Goal: Task Accomplishment & Management: Manage account settings

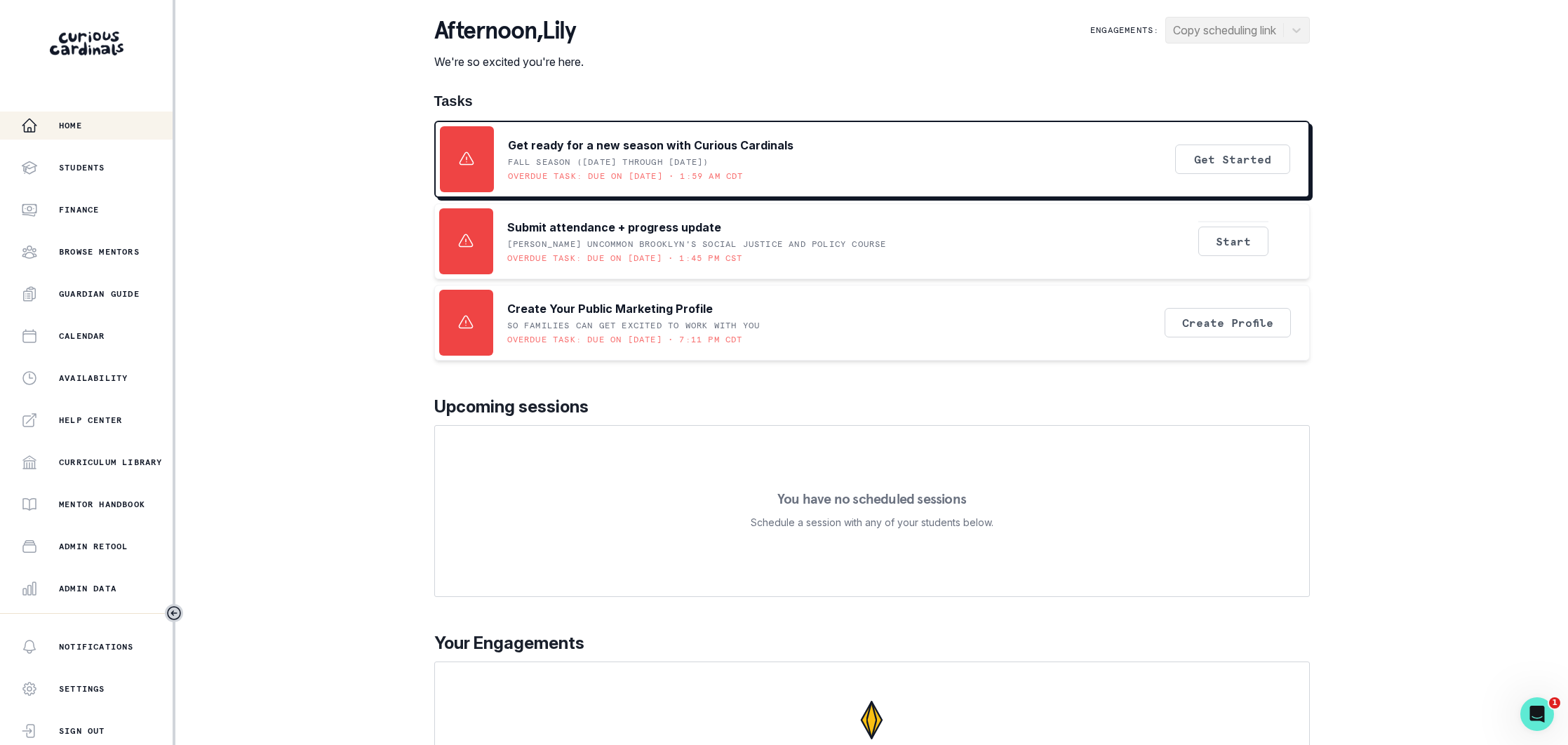
drag, startPoint x: 113, startPoint y: 593, endPoint x: 245, endPoint y: 510, distance: 155.9
click at [116, 590] on p "Admin Data" at bounding box center [87, 588] width 57 height 11
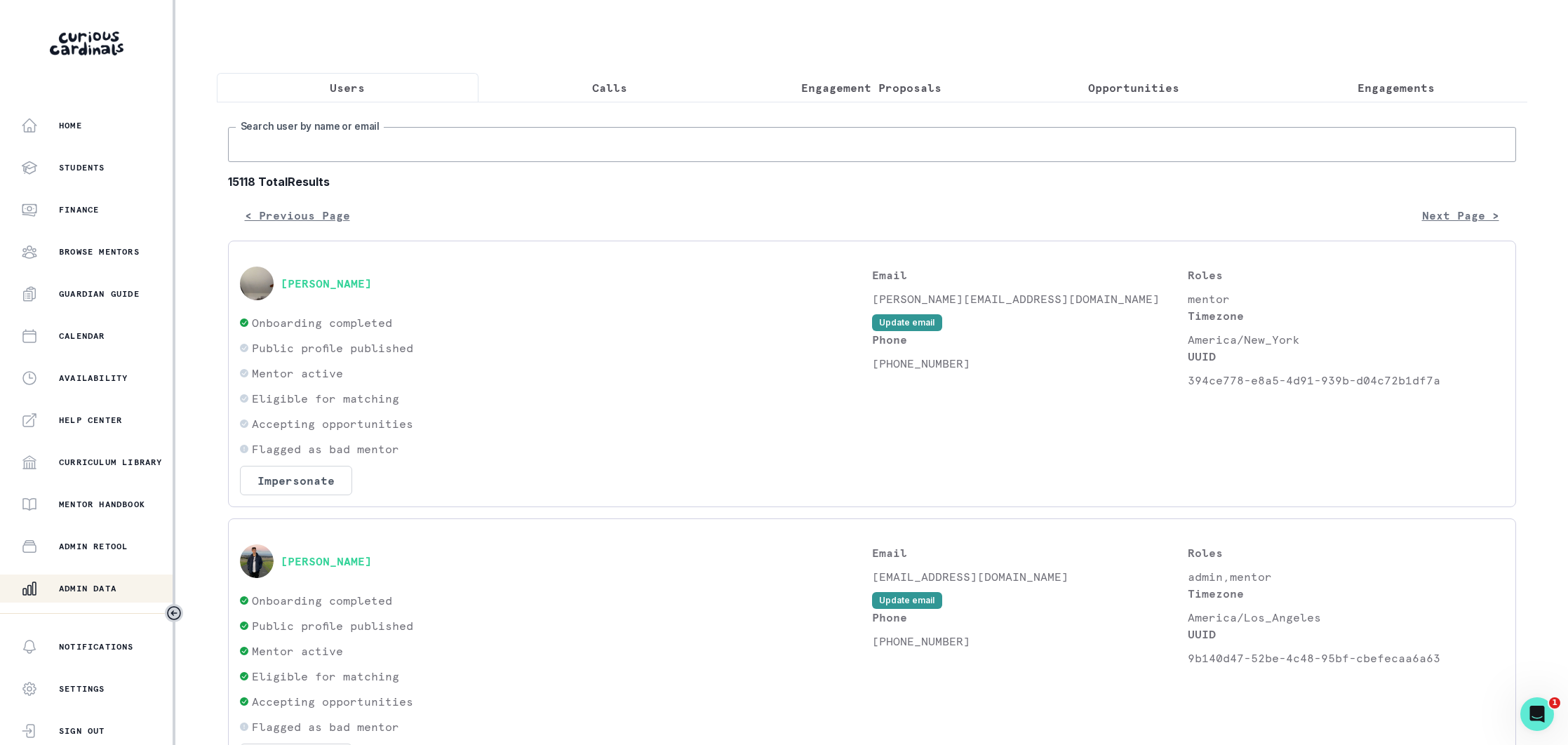
click at [426, 142] on input "Search user by name or email" at bounding box center [872, 144] width 1288 height 35
type input "[PERSON_NAME]"
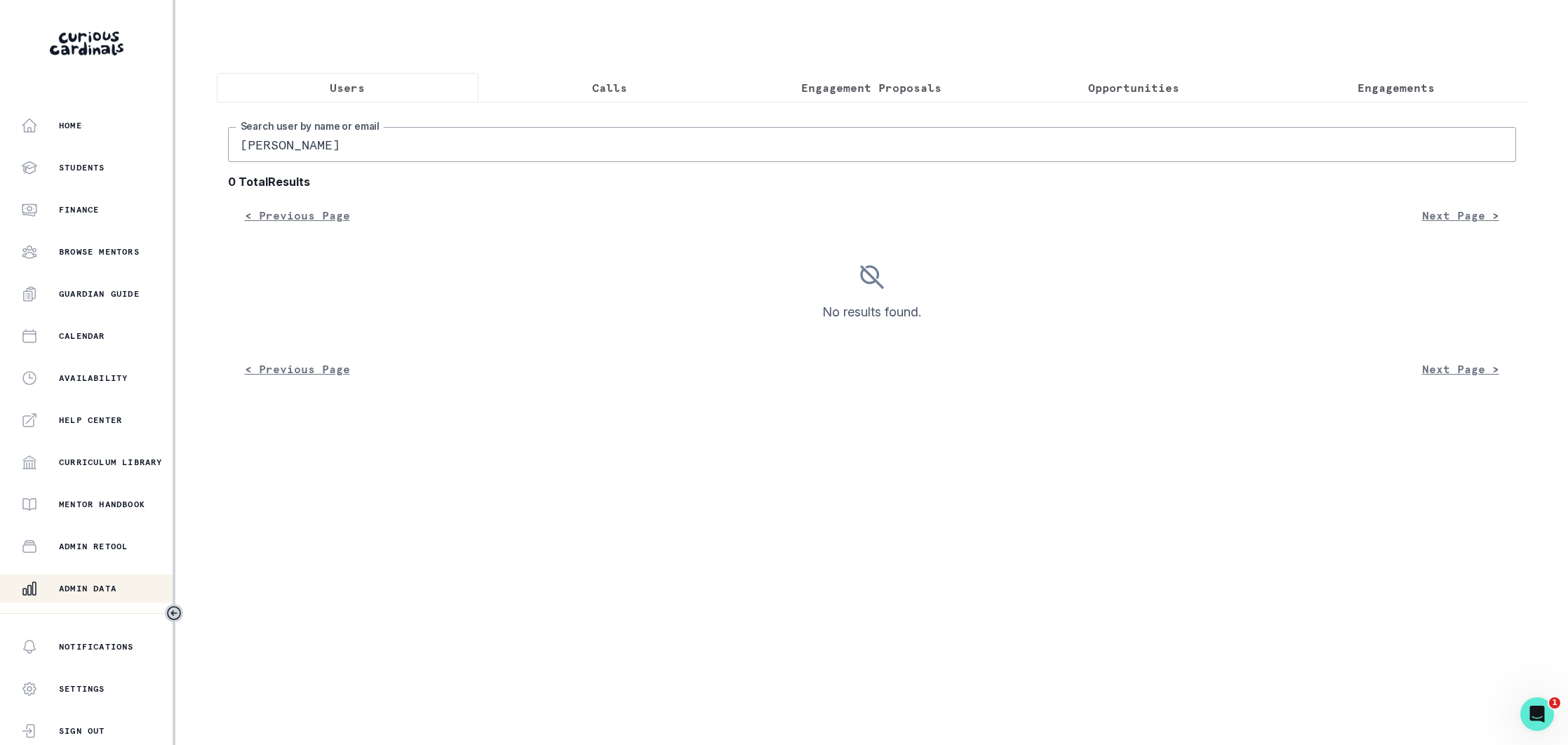
drag, startPoint x: 346, startPoint y: 151, endPoint x: 265, endPoint y: 151, distance: 81.0
click at [265, 151] on input "[PERSON_NAME]" at bounding box center [872, 144] width 1288 height 35
type input "[PERSON_NAME]"
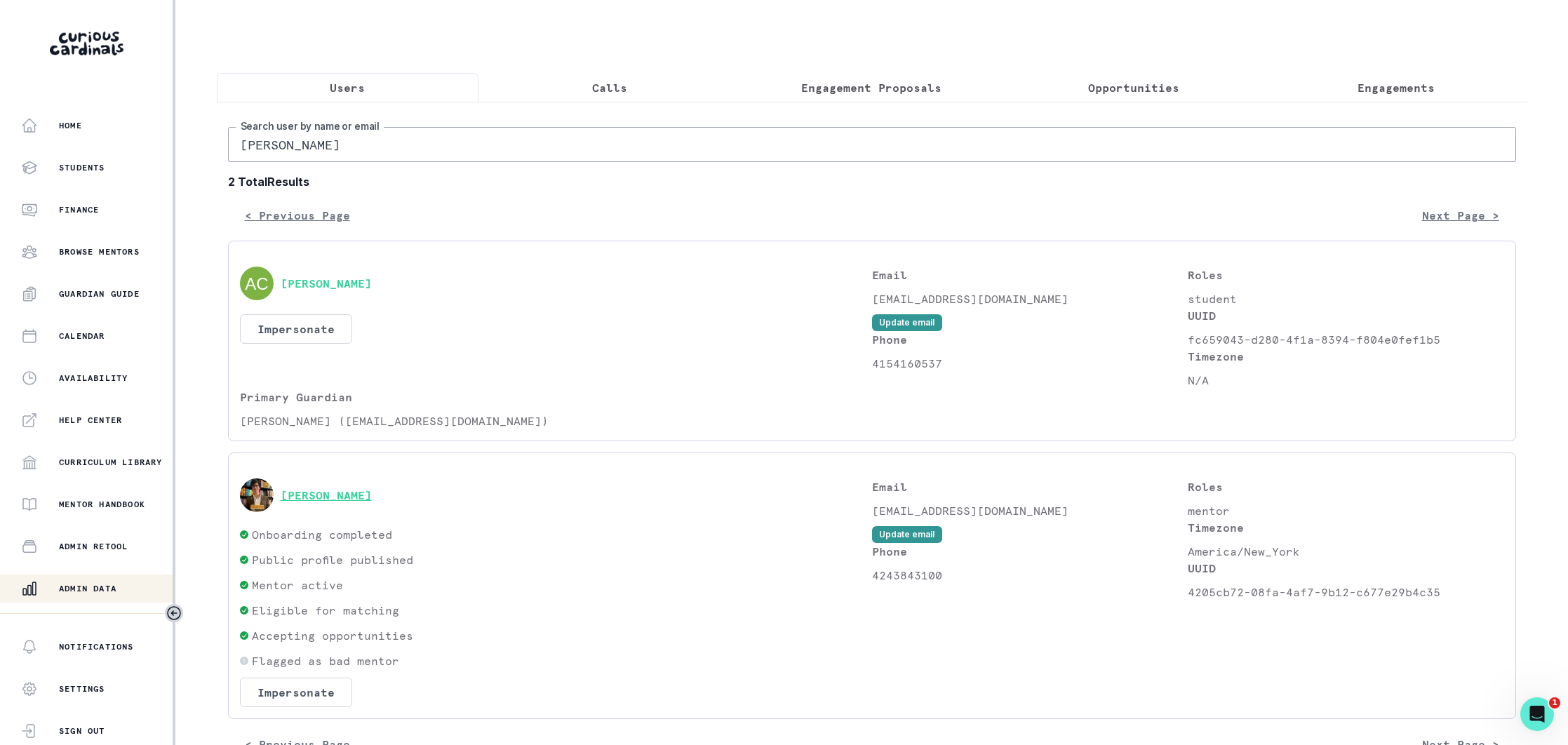
click at [319, 494] on button "[PERSON_NAME]" at bounding box center [326, 495] width 91 height 14
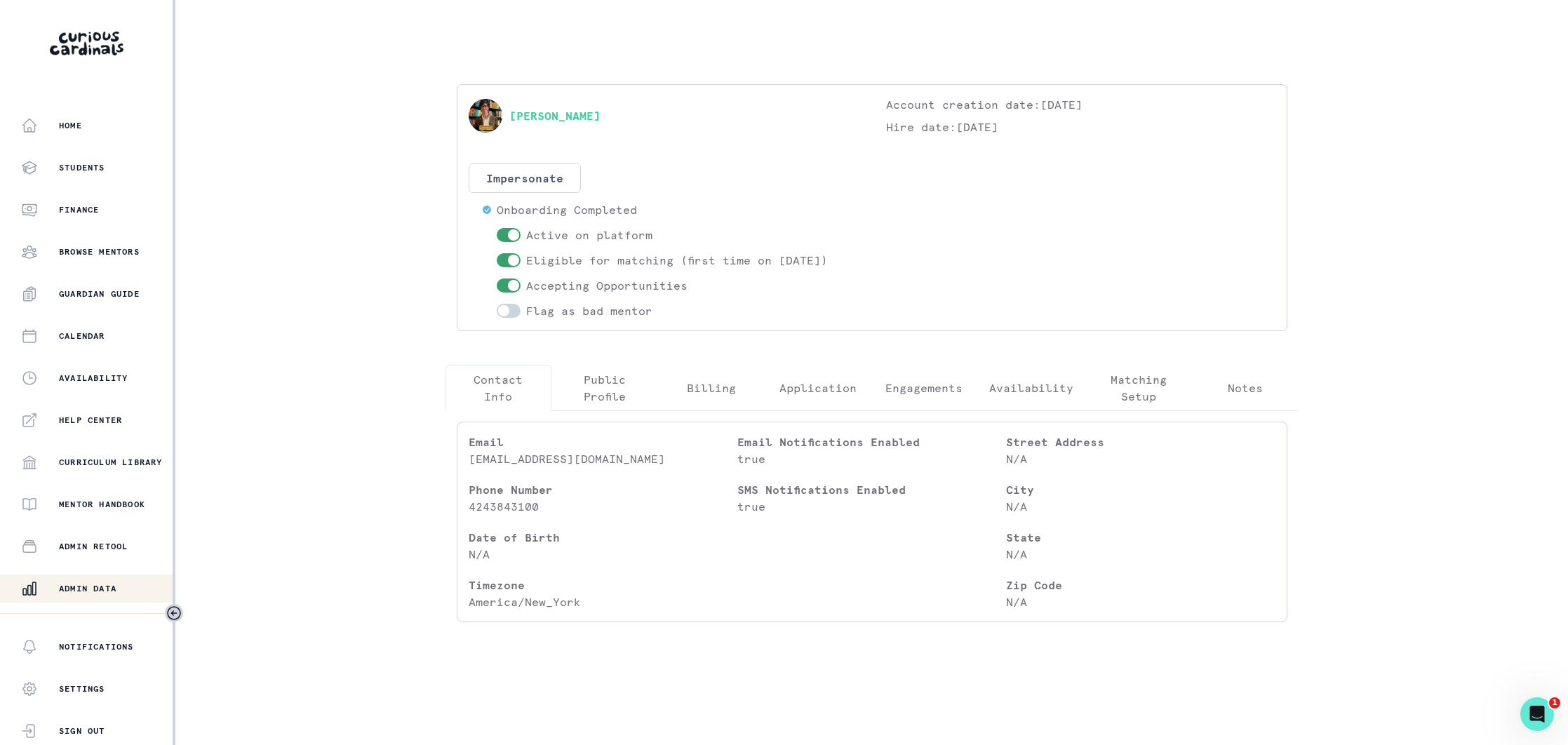
click at [921, 392] on p "Engagements" at bounding box center [924, 388] width 77 height 17
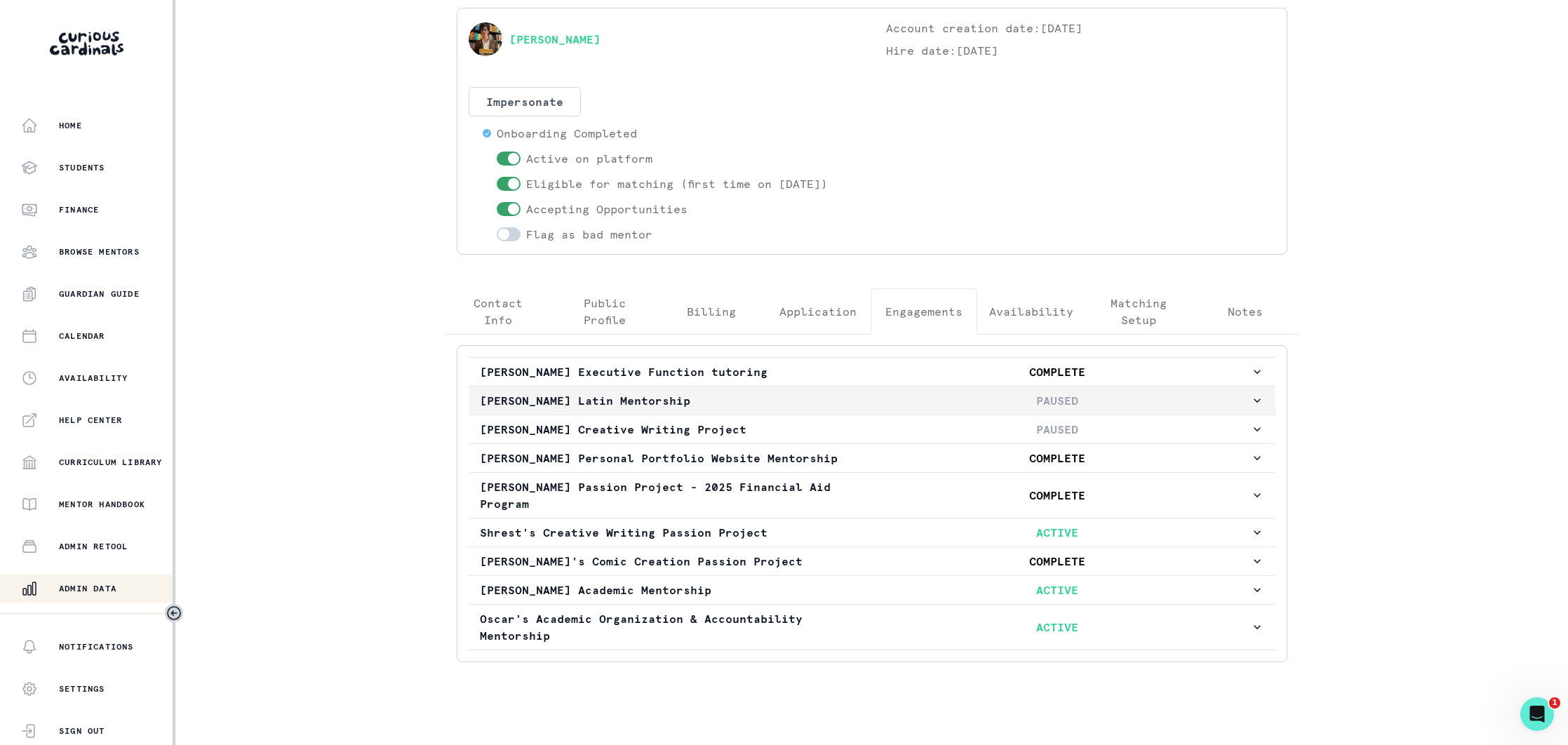
scroll to position [89, 0]
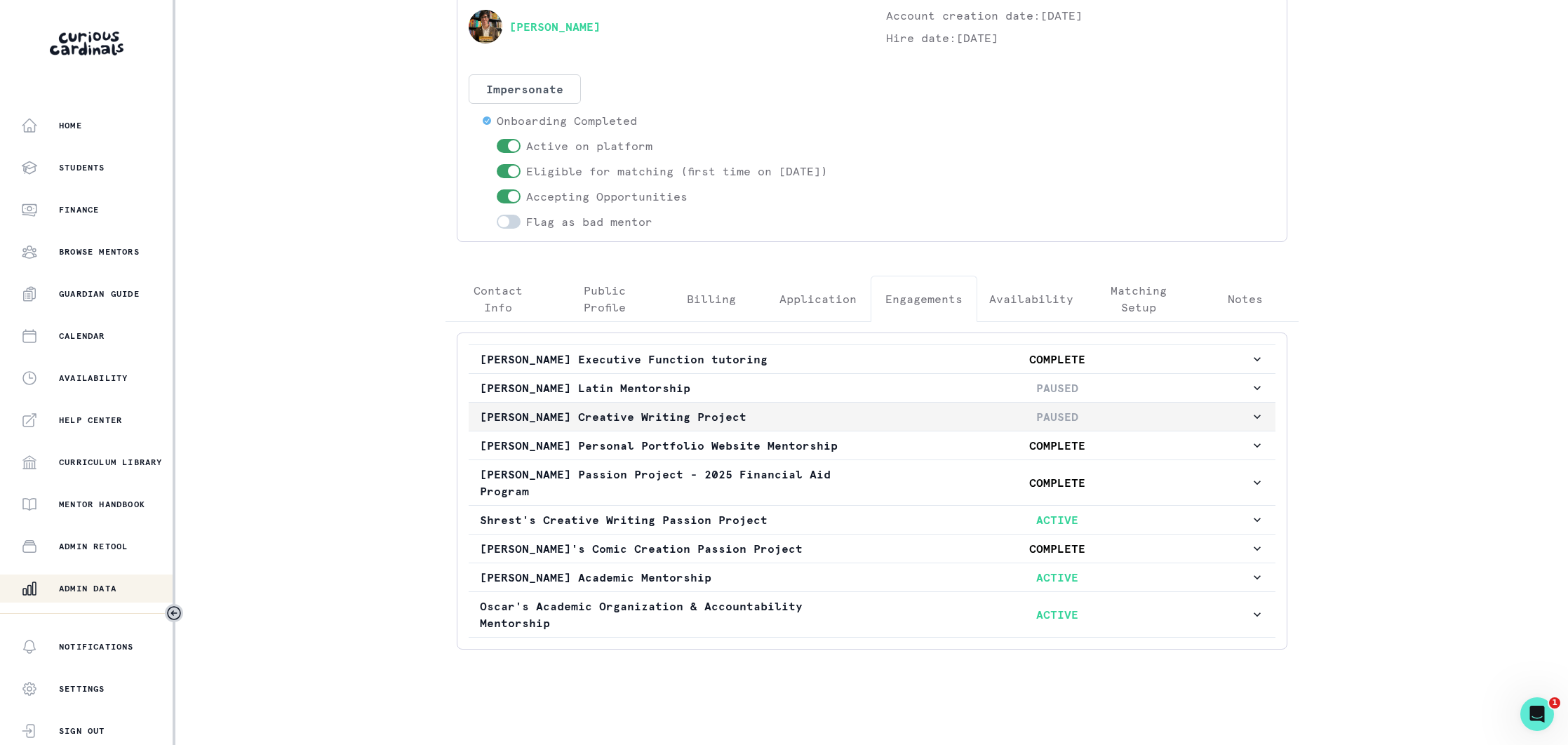
click at [798, 415] on p "[PERSON_NAME] Creative Writing Project" at bounding box center [673, 417] width 385 height 17
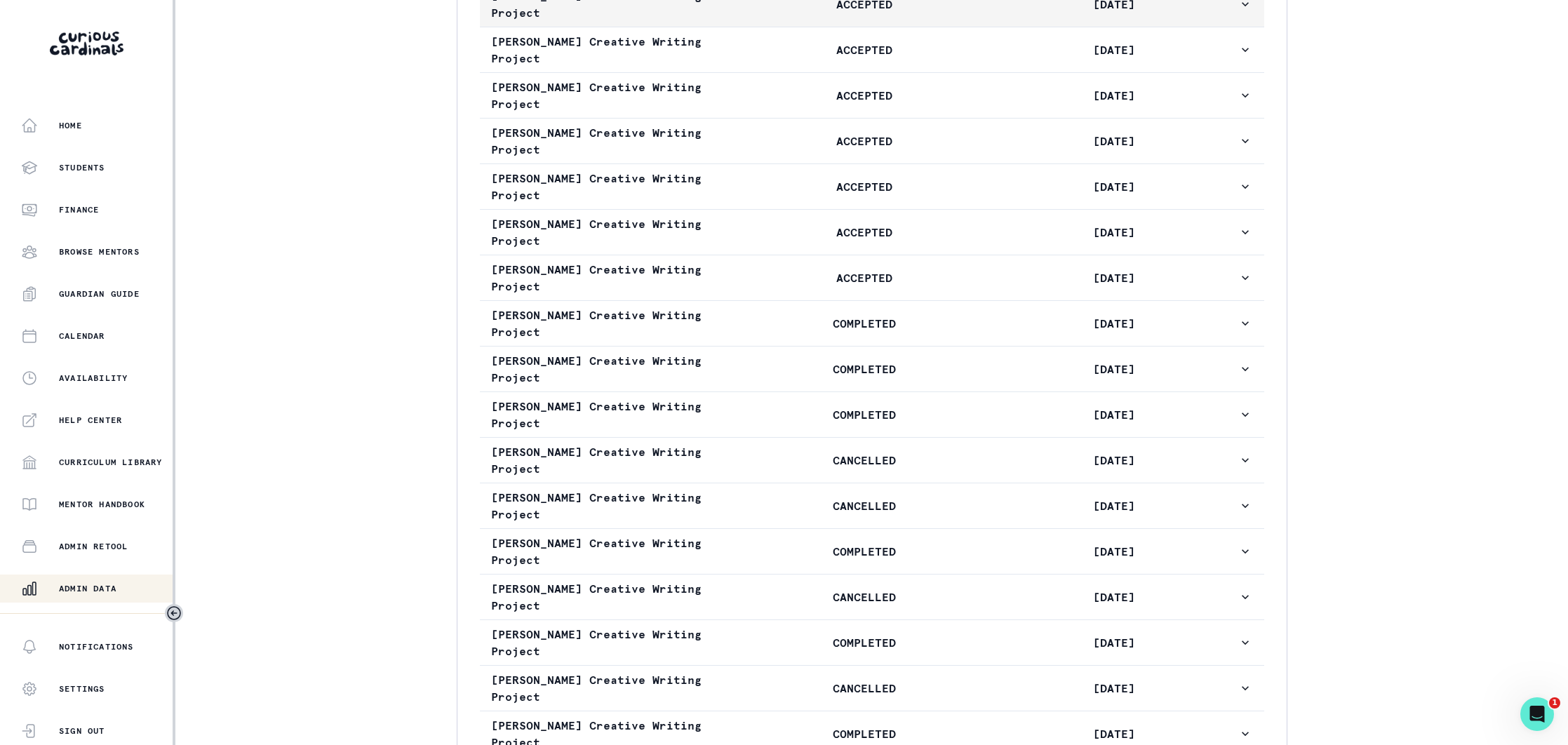
scroll to position [1186, 0]
drag, startPoint x: 79, startPoint y: 588, endPoint x: 312, endPoint y: 467, distance: 262.5
click at [84, 584] on p "Admin Data" at bounding box center [87, 588] width 57 height 11
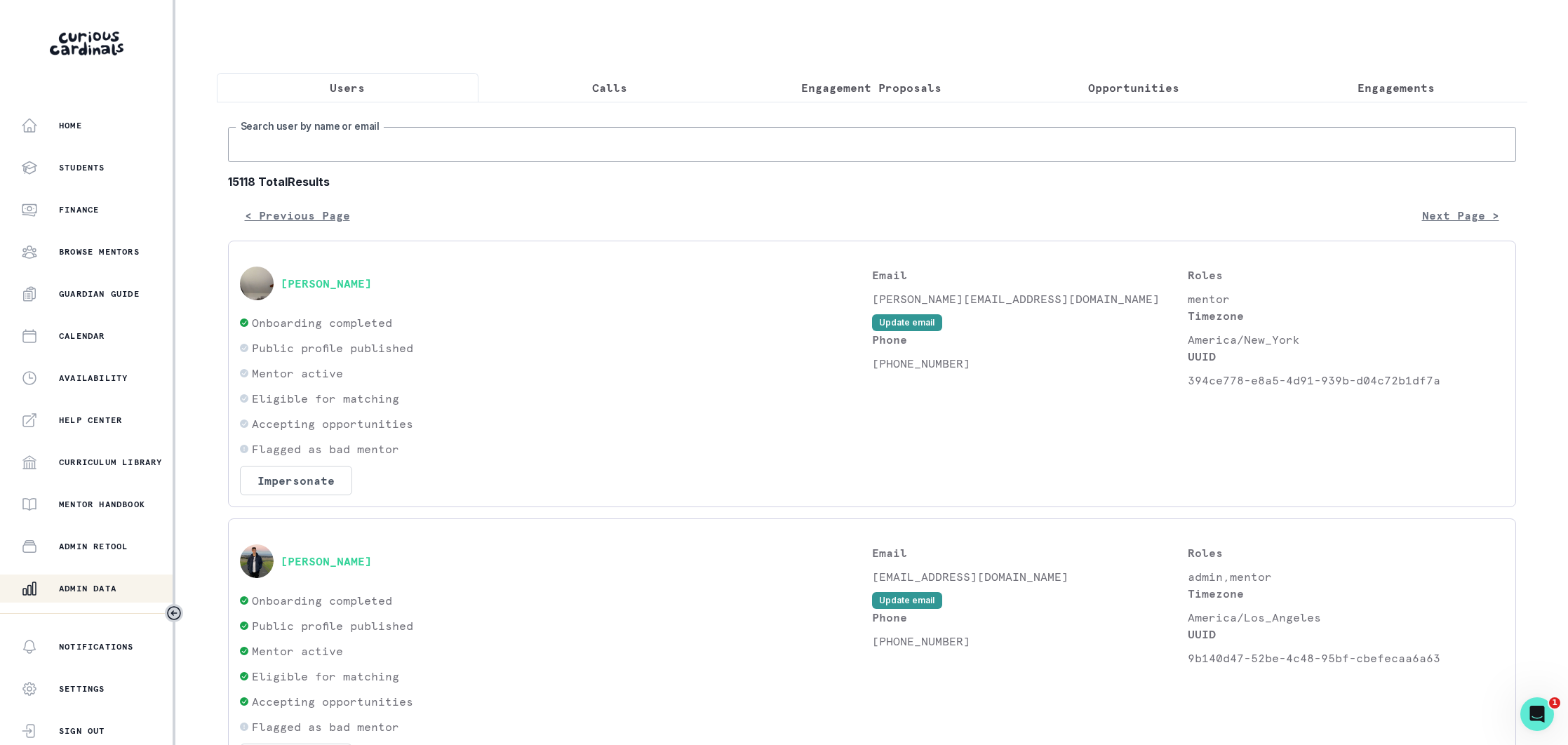
click at [500, 132] on input "Search user by name or email" at bounding box center [872, 144] width 1288 height 35
paste input "[EMAIL_ADDRESS][DOMAIN_NAME]"
type input "[EMAIL_ADDRESS][DOMAIN_NAME]"
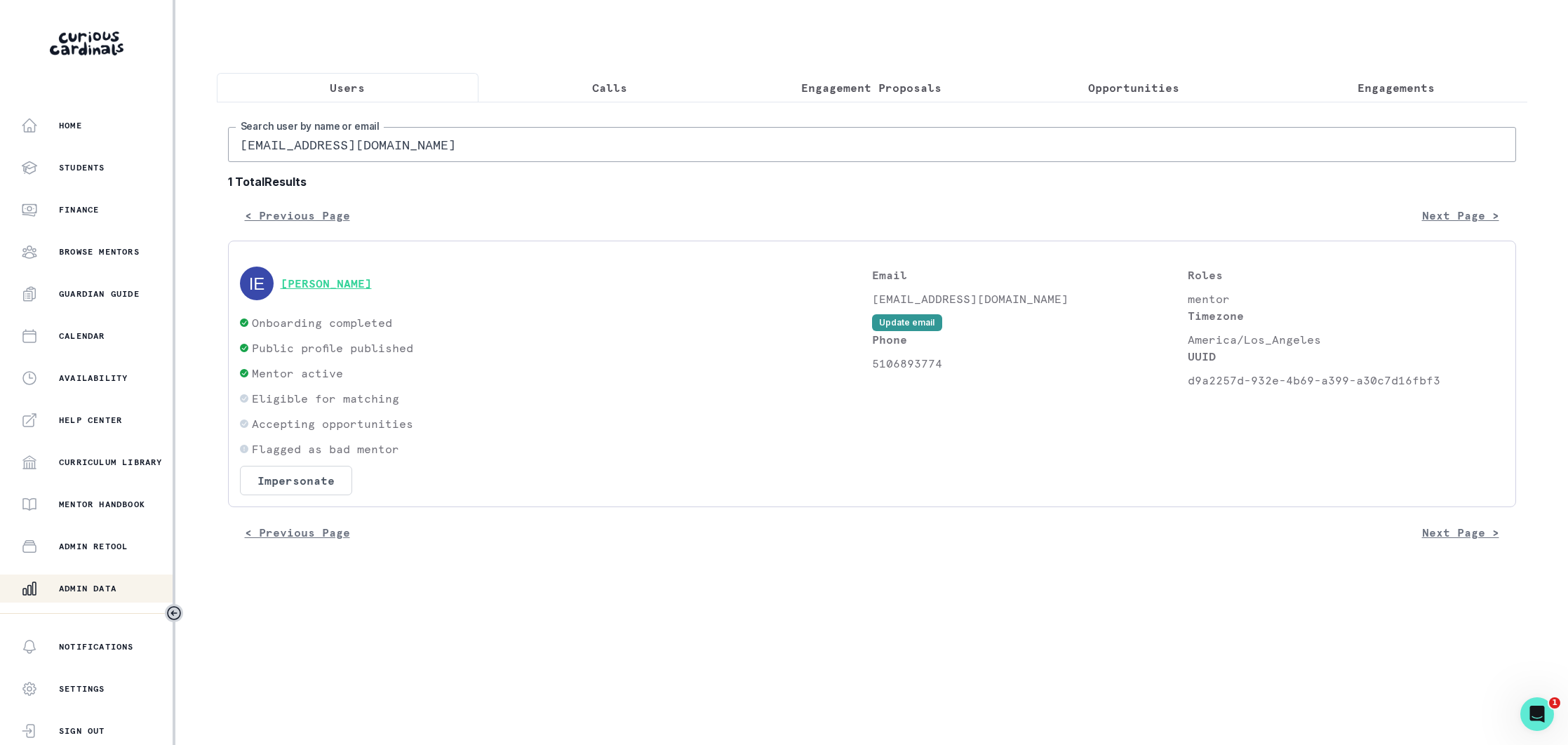
click at [364, 289] on button "[PERSON_NAME]" at bounding box center [326, 283] width 91 height 14
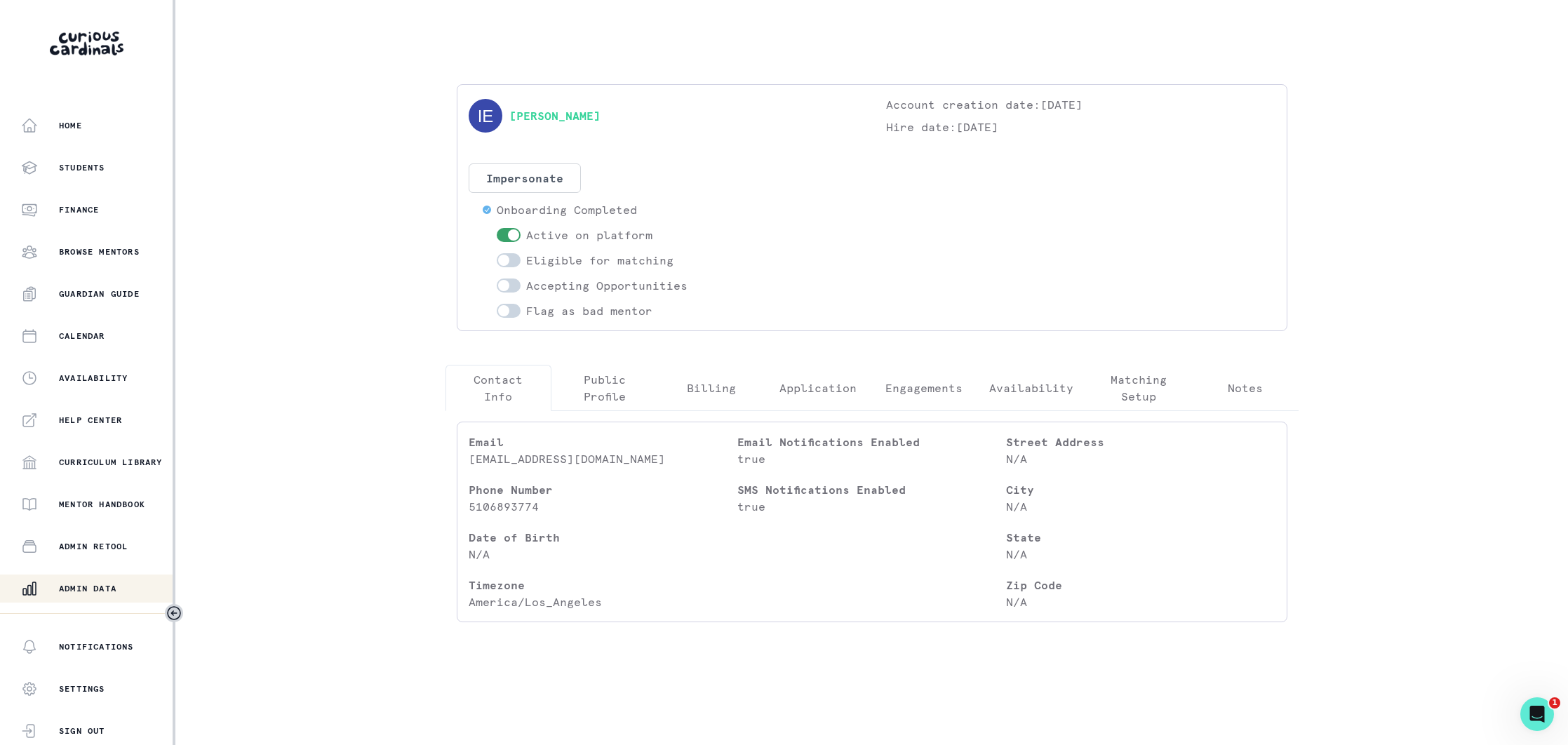
drag, startPoint x: 608, startPoint y: 389, endPoint x: 646, endPoint y: 397, distance: 38.8
click at [608, 389] on p "Public Profile" at bounding box center [605, 388] width 83 height 34
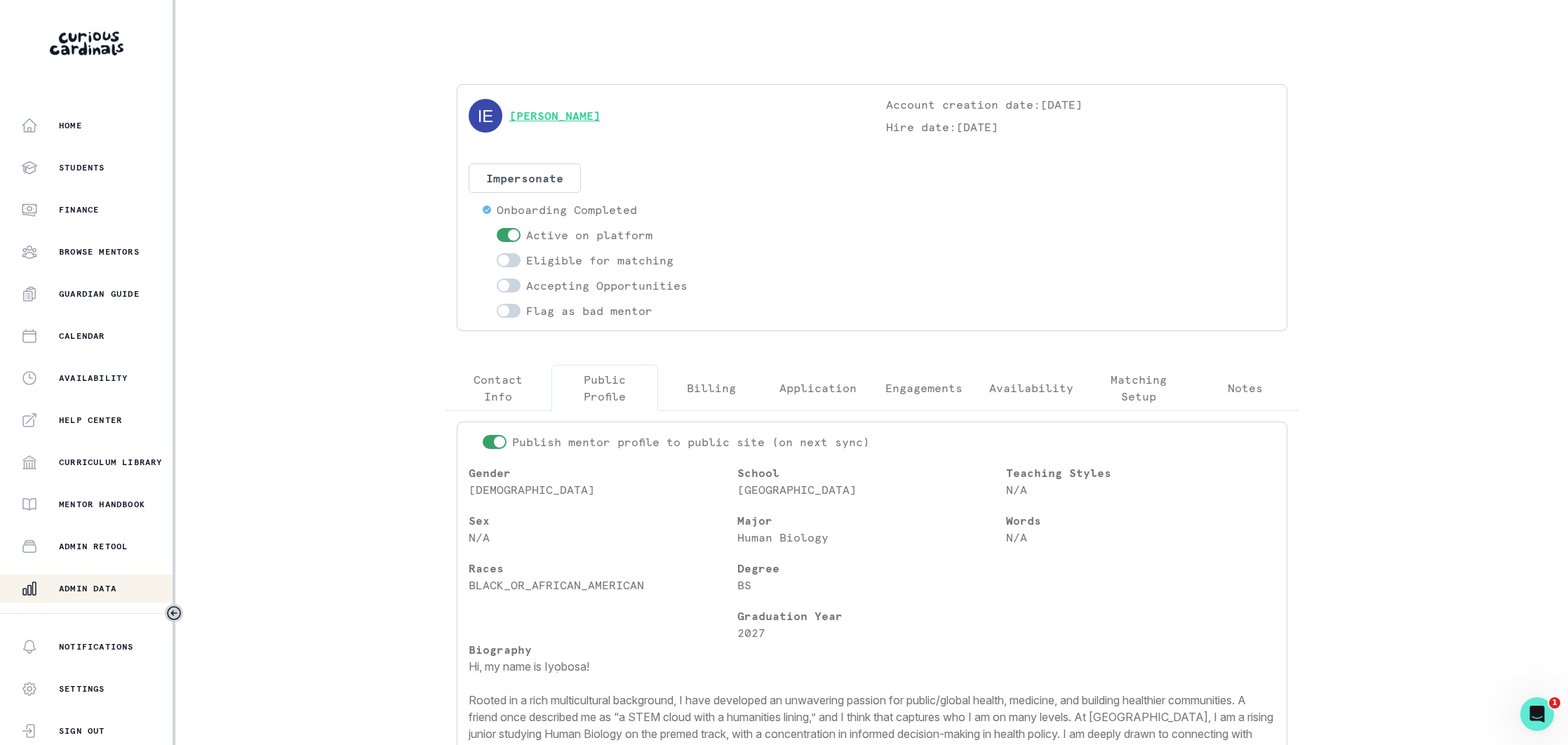
click at [570, 112] on link "[PERSON_NAME]" at bounding box center [554, 116] width 91 height 17
drag, startPoint x: 652, startPoint y: 121, endPoint x: 511, endPoint y: 120, distance: 141.0
click at [511, 120] on div "[PERSON_NAME]" at bounding box center [663, 116] width 389 height 39
copy link "[PERSON_NAME]"
click at [503, 262] on span at bounding box center [504, 260] width 11 height 11
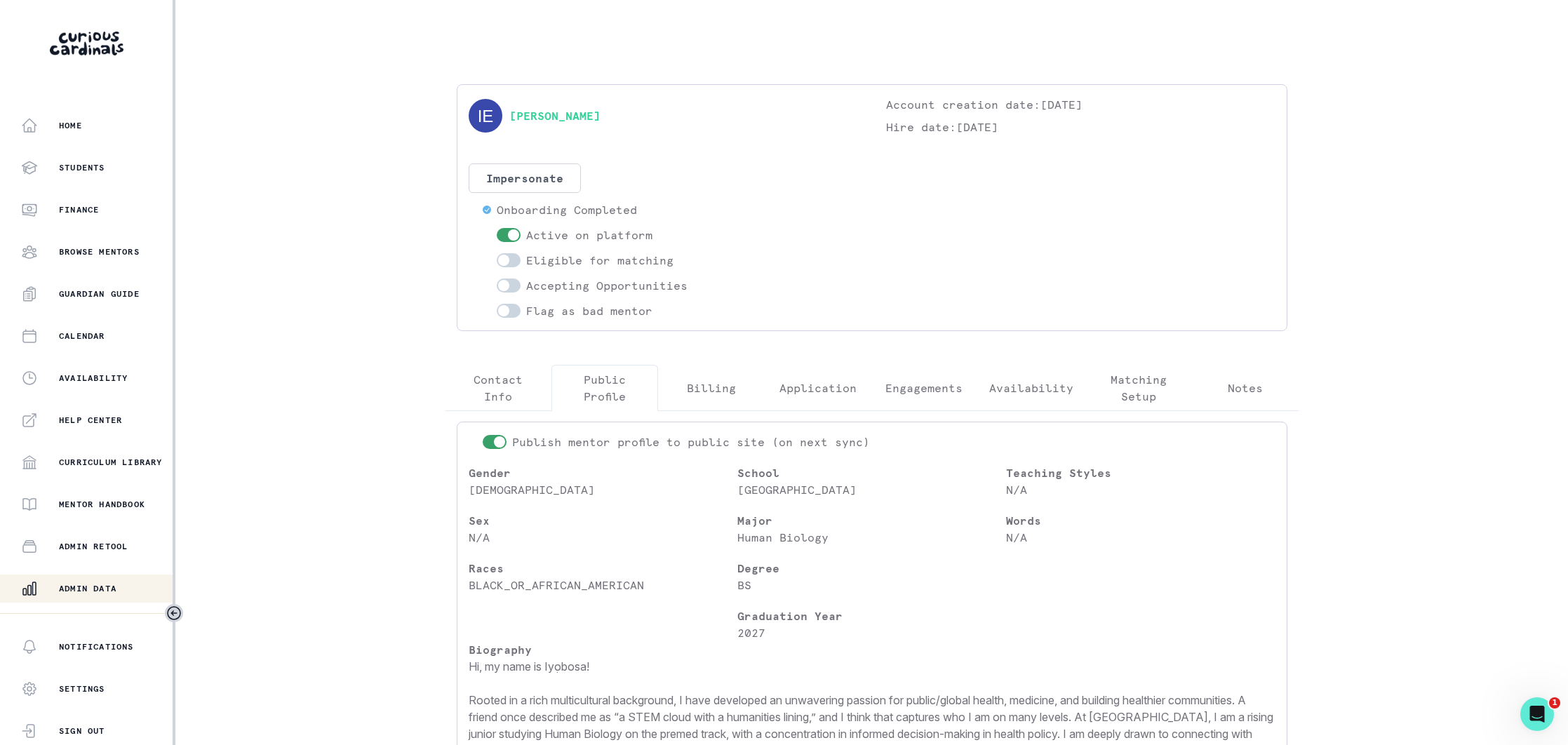
click at [497, 254] on input "checkbox" at bounding box center [496, 253] width 1 height 1
checkbox input "true"
click at [500, 285] on span at bounding box center [504, 286] width 11 height 11
click at [497, 278] on input "checkbox" at bounding box center [496, 278] width 1 height 1
checkbox input "true"
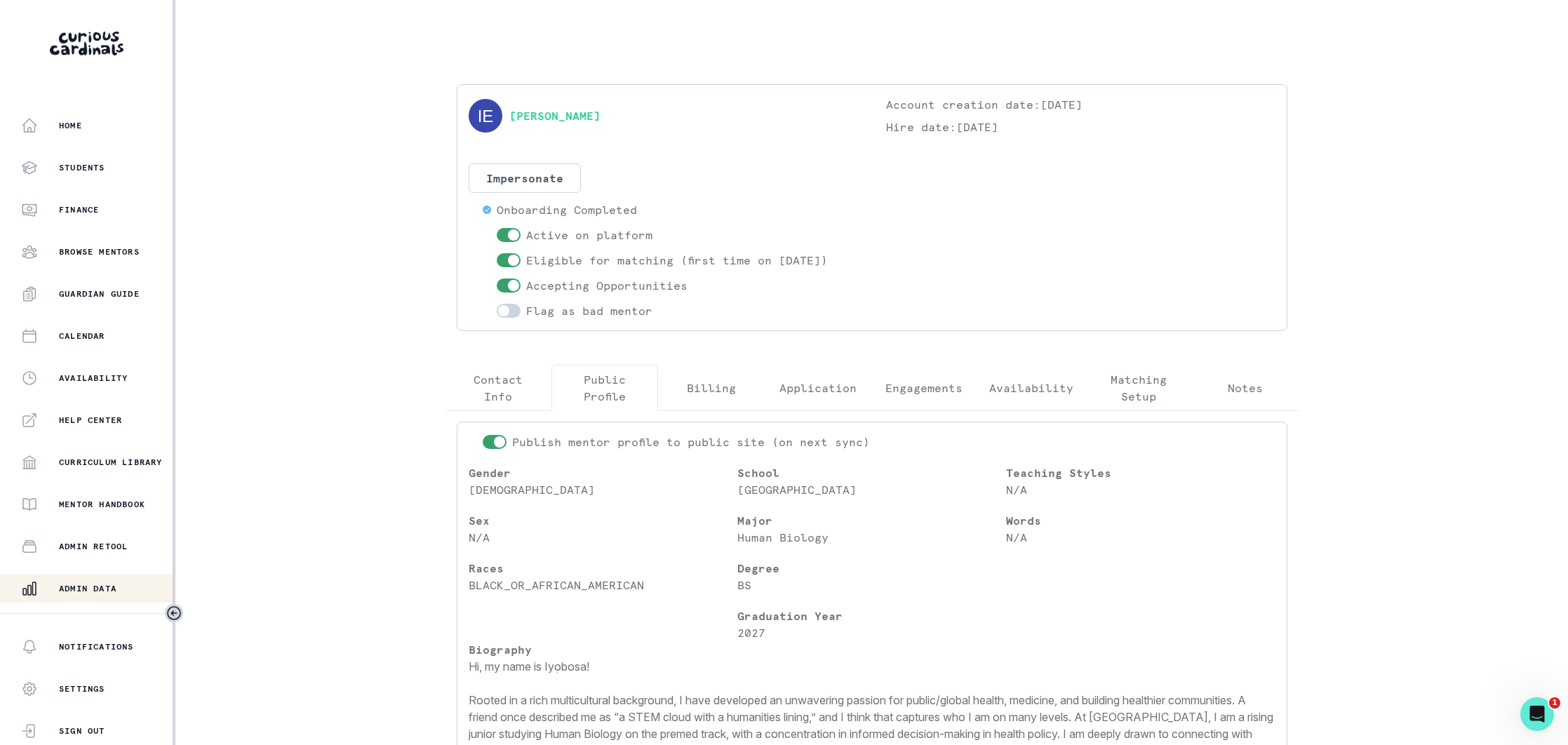
drag, startPoint x: 90, startPoint y: 588, endPoint x: 285, endPoint y: 476, distance: 224.9
click at [93, 585] on p "Admin Data" at bounding box center [87, 588] width 57 height 11
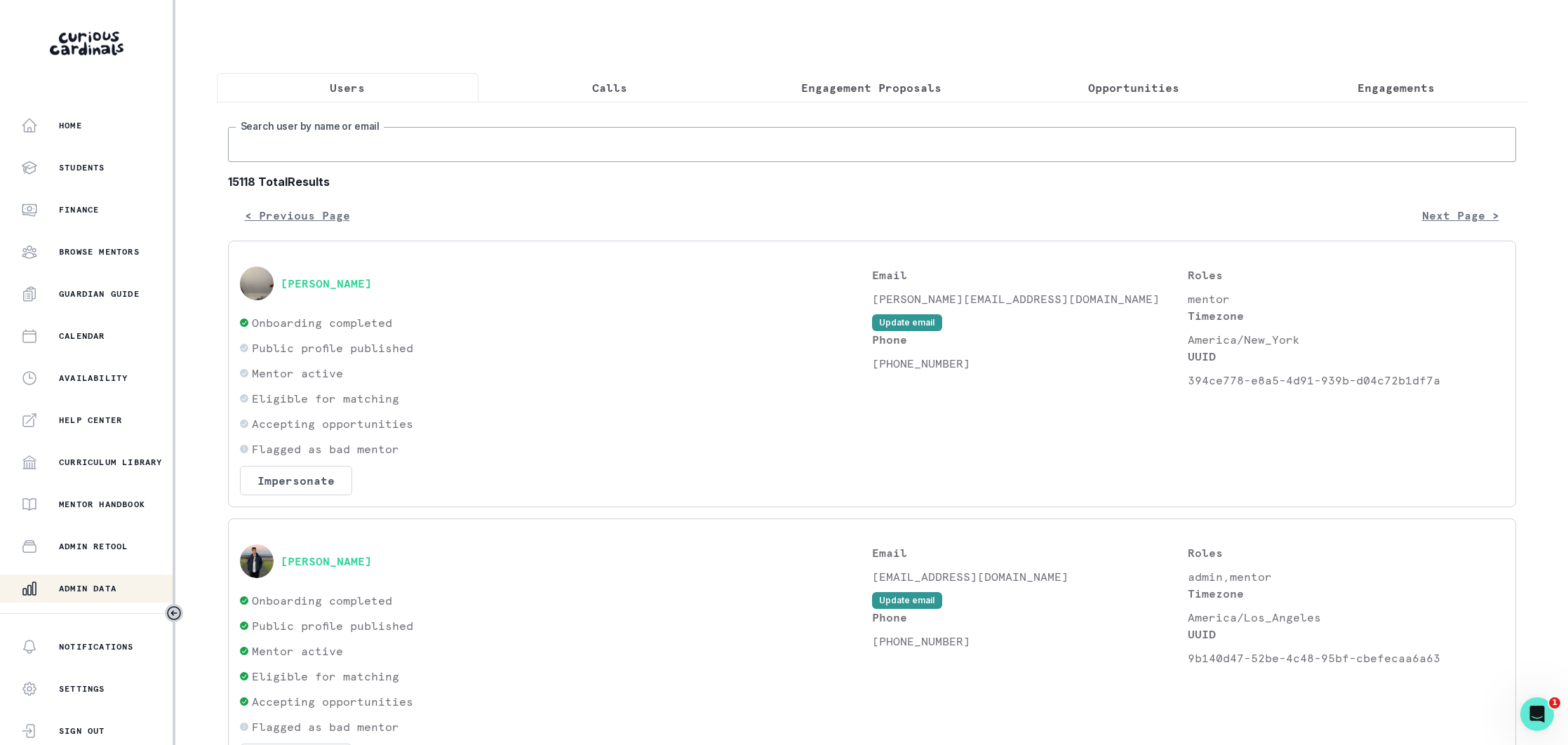
click at [382, 135] on input "Search user by name or email" at bounding box center [872, 144] width 1288 height 35
paste input "[EMAIL_ADDRESS][DOMAIN_NAME]"
type input "[EMAIL_ADDRESS][DOMAIN_NAME]"
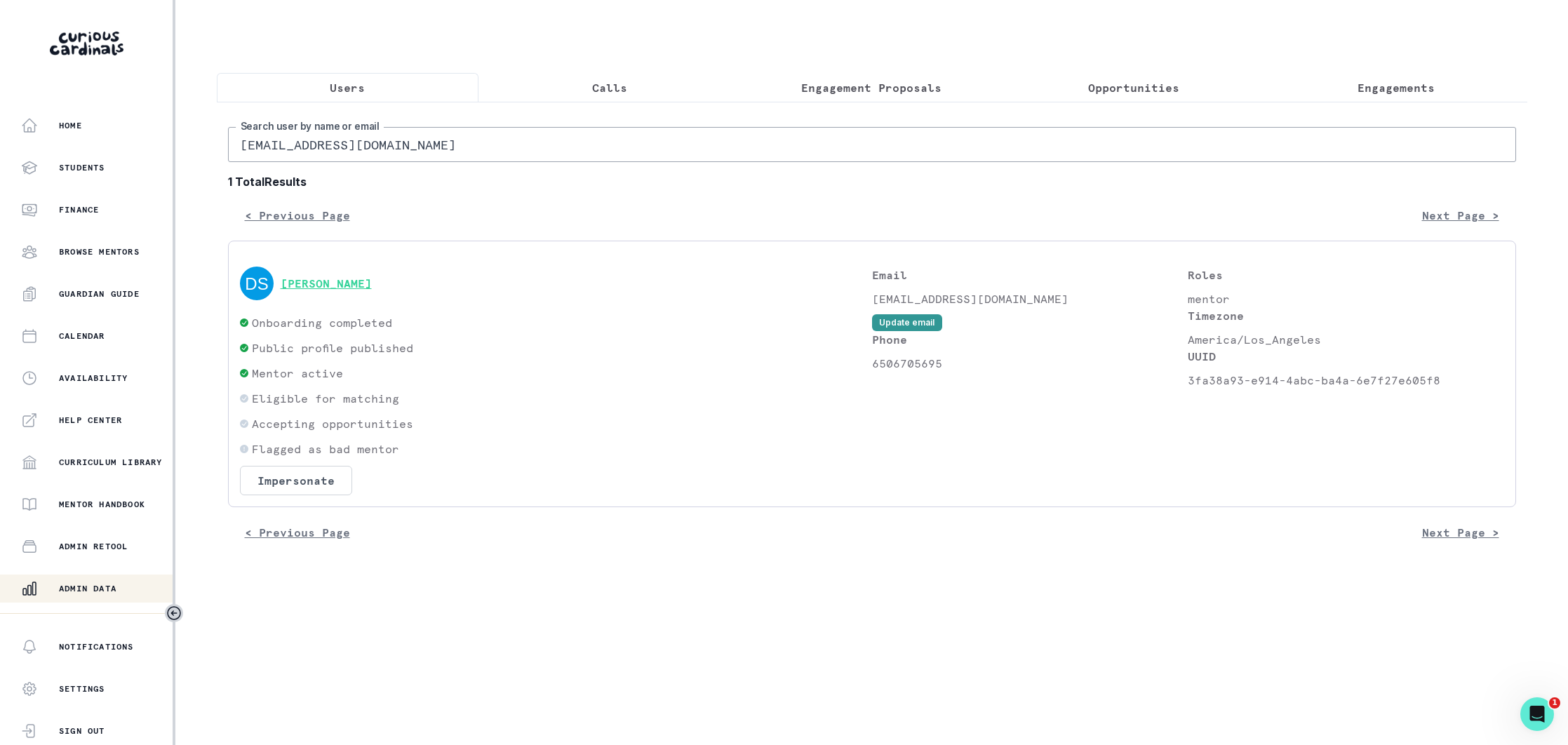
click at [308, 278] on button "[PERSON_NAME]" at bounding box center [326, 283] width 91 height 14
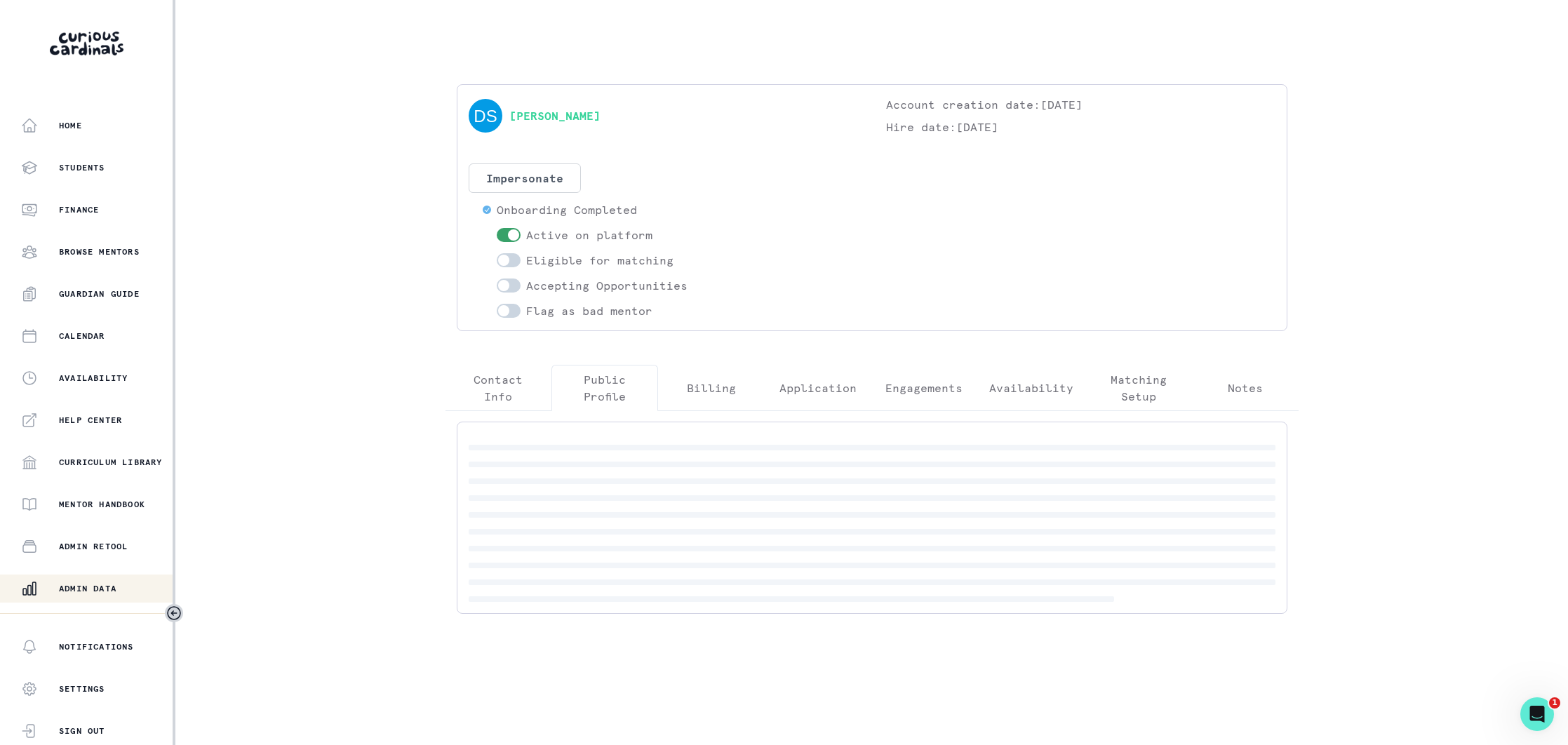
click at [607, 394] on p "Public Profile" at bounding box center [605, 388] width 83 height 34
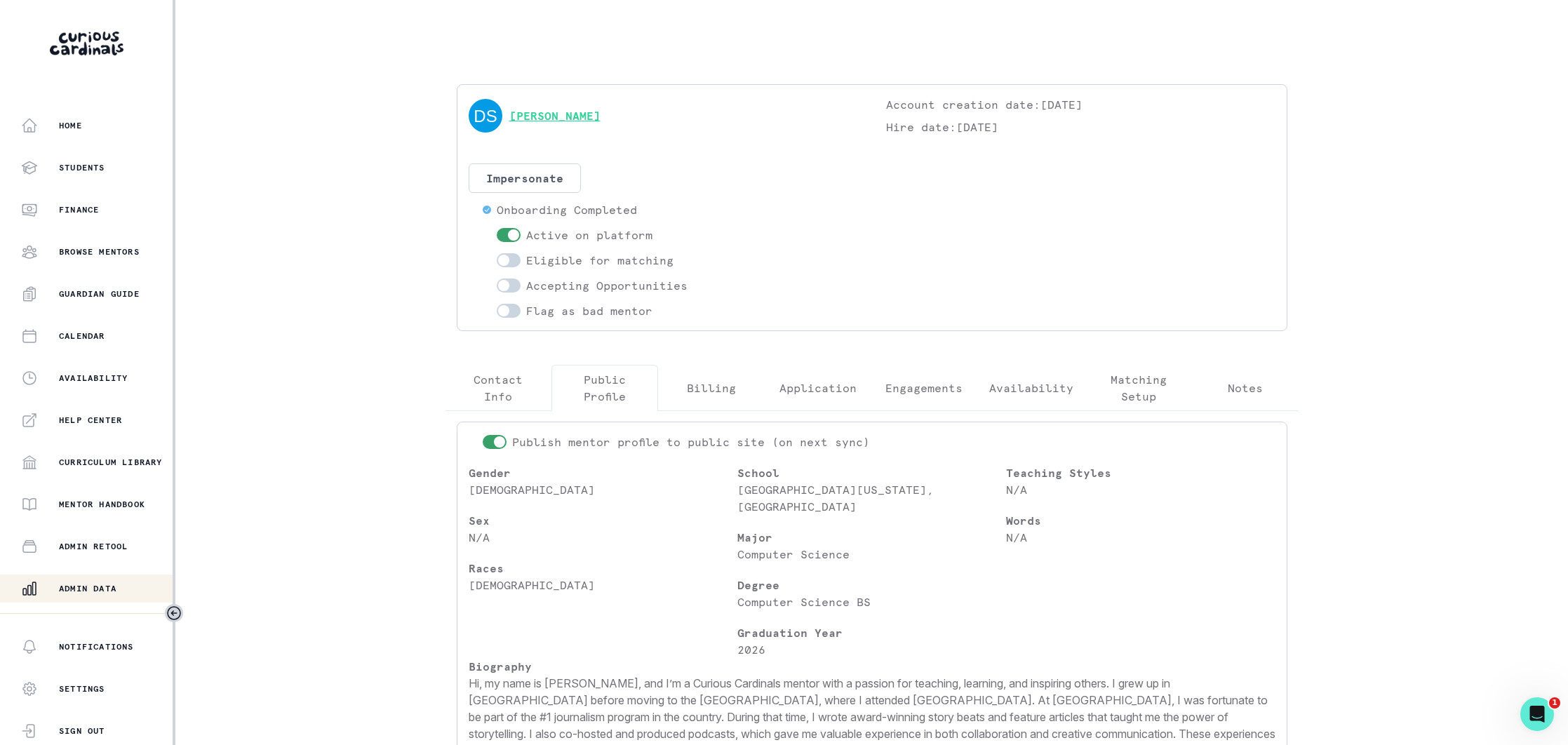
click at [535, 114] on link "[PERSON_NAME]" at bounding box center [554, 116] width 91 height 17
drag, startPoint x: 579, startPoint y: 116, endPoint x: 511, endPoint y: 119, distance: 68.1
click at [511, 119] on div "[PERSON_NAME]" at bounding box center [663, 116] width 389 height 39
copy link "[PERSON_NAME]"
click at [504, 256] on span at bounding box center [504, 260] width 11 height 11
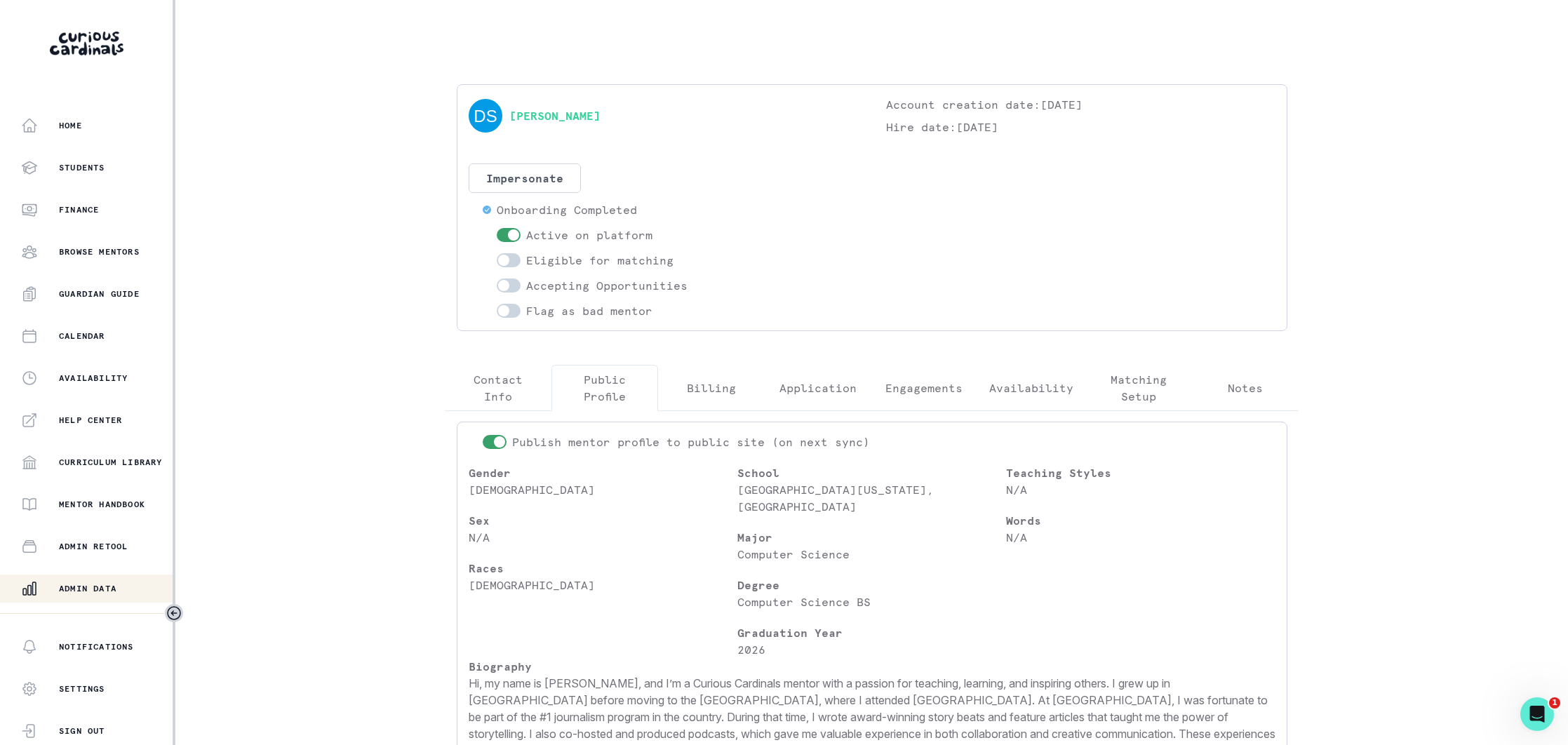
click at [497, 254] on input "checkbox" at bounding box center [496, 253] width 1 height 1
checkbox input "true"
click at [503, 283] on span at bounding box center [504, 286] width 11 height 11
click at [497, 278] on input "checkbox" at bounding box center [496, 278] width 1 height 1
checkbox input "true"
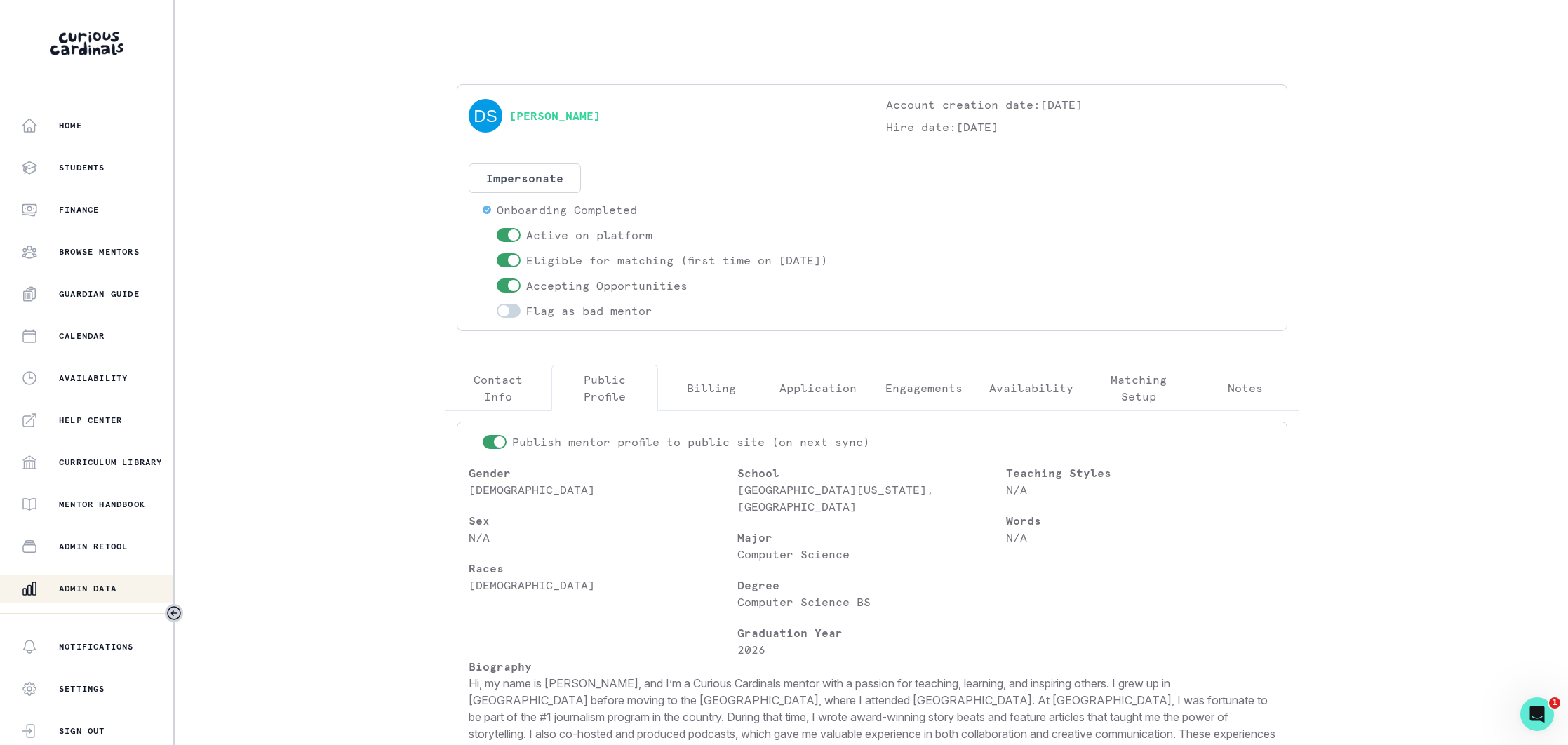
click at [101, 572] on div "Home Students Finance Browse Mentors Guardian Guide Calendar Availability Help …" at bounding box center [86, 363] width 173 height 502
drag, startPoint x: 100, startPoint y: 581, endPoint x: 235, endPoint y: 480, distance: 168.6
click at [101, 579] on button "Admin Data" at bounding box center [87, 589] width 176 height 28
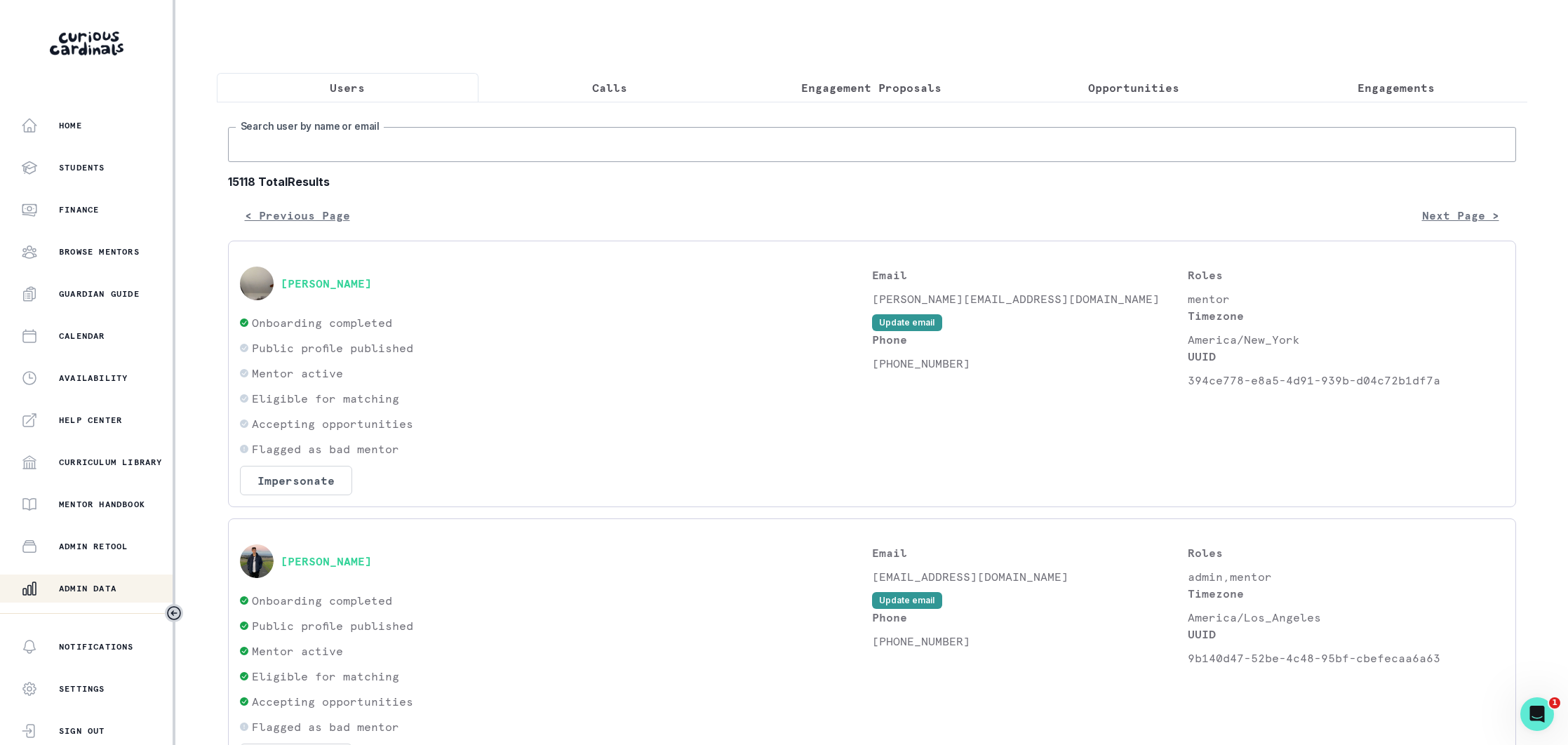
click at [380, 156] on input "Search user by name or email" at bounding box center [872, 144] width 1288 height 35
paste input "[EMAIL_ADDRESS][DOMAIN_NAME]"
type input "[EMAIL_ADDRESS][DOMAIN_NAME]"
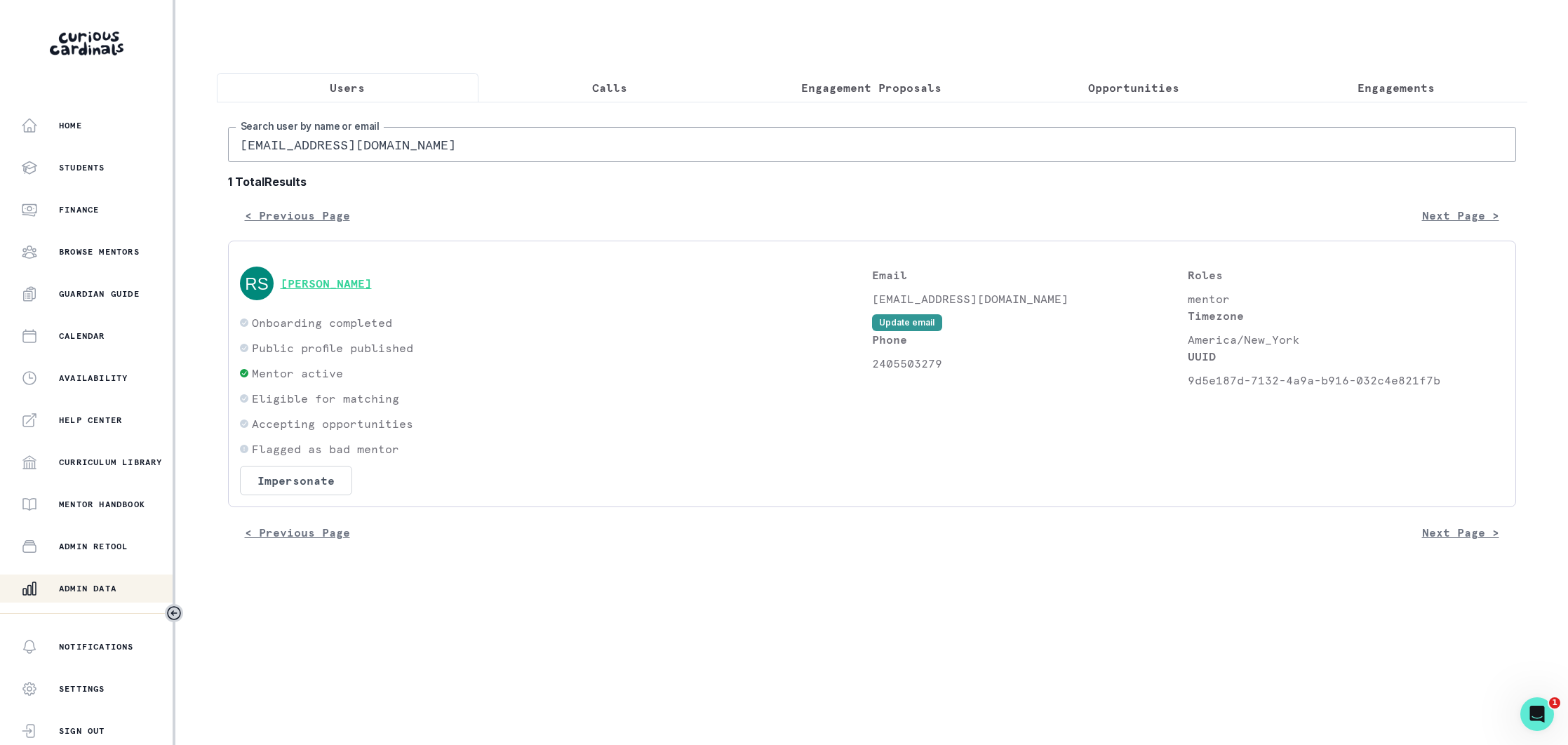
click at [332, 287] on button "[PERSON_NAME]" at bounding box center [326, 283] width 91 height 14
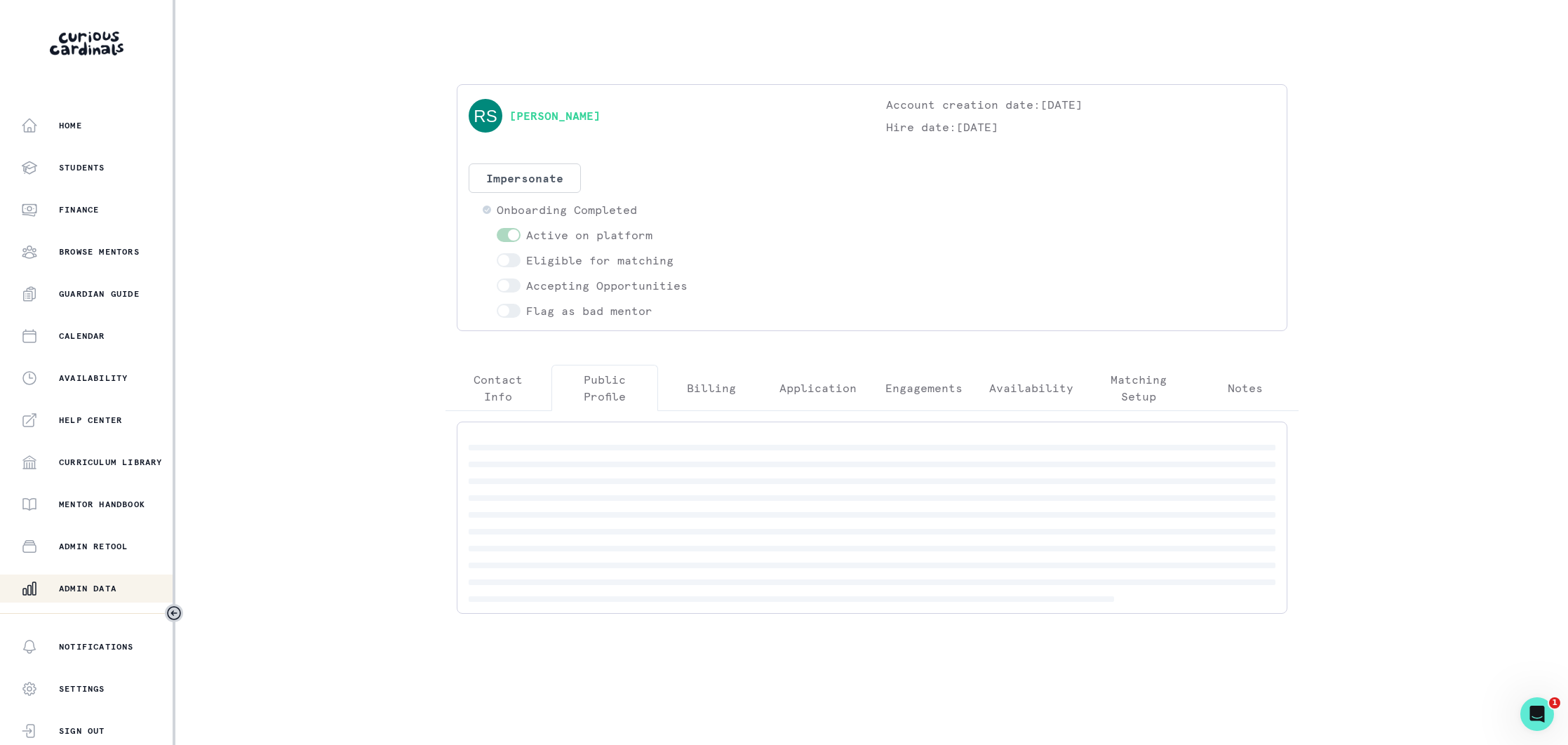
click at [611, 378] on p "Public Profile" at bounding box center [605, 388] width 83 height 34
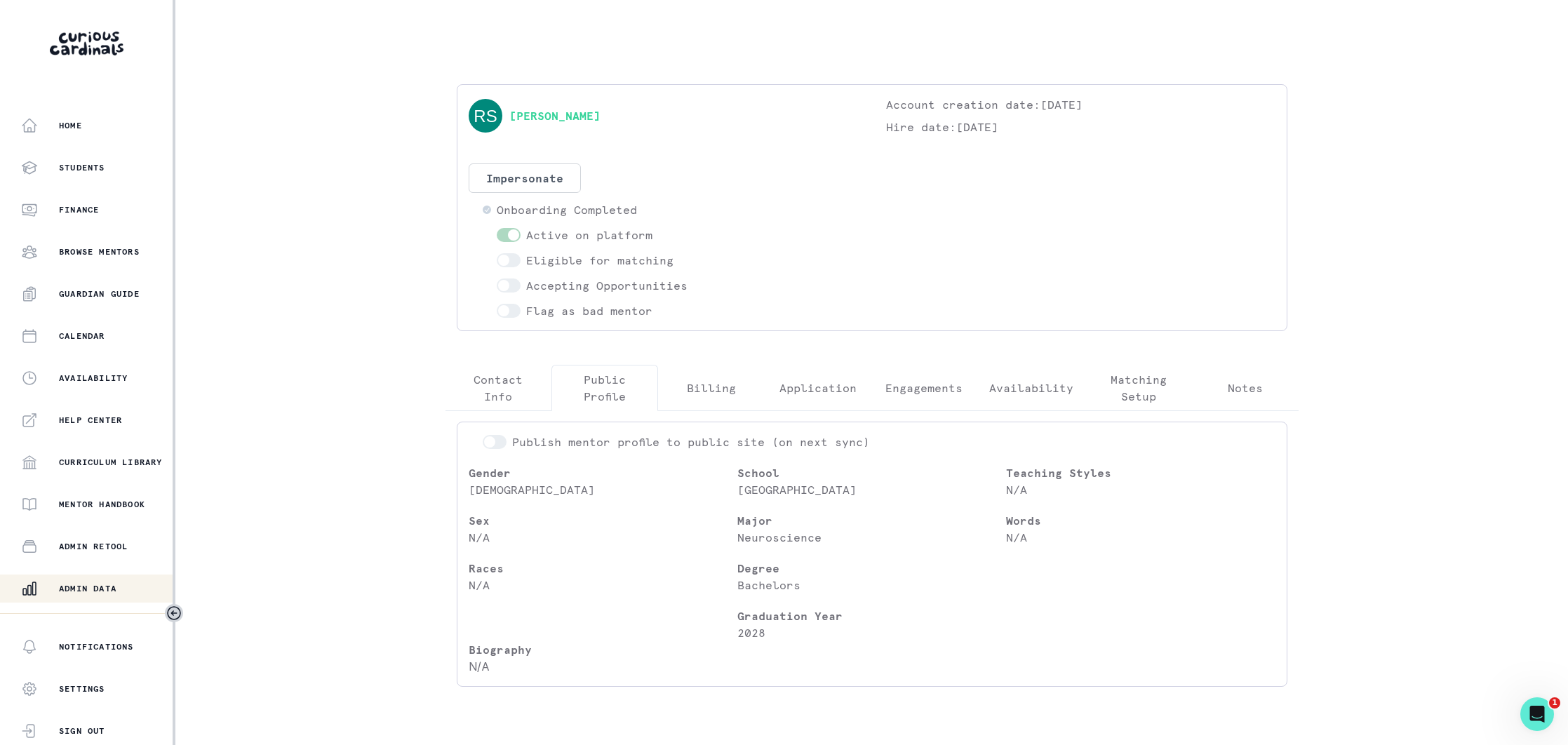
scroll to position [38, 0]
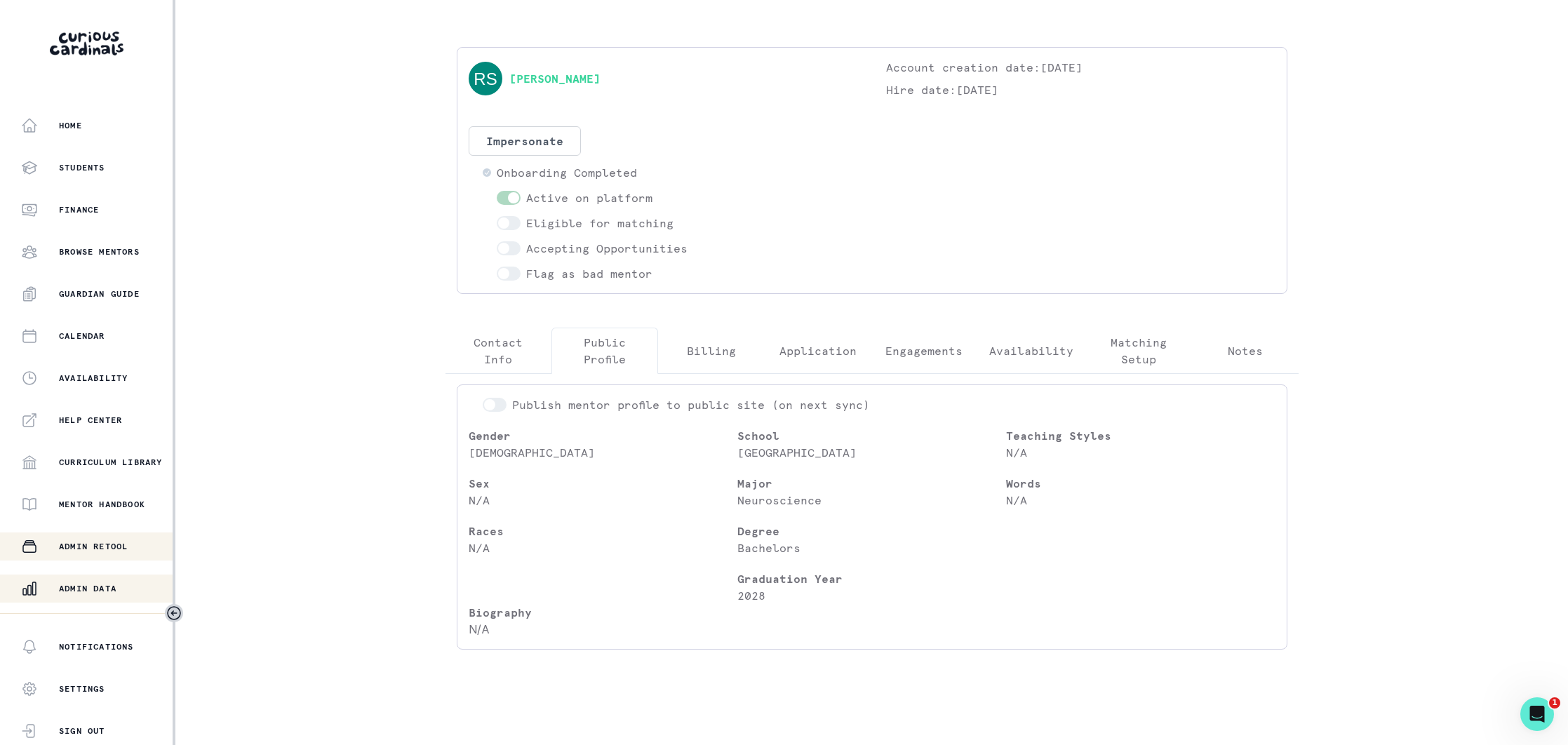
drag, startPoint x: 108, startPoint y: 588, endPoint x: 151, endPoint y: 551, distance: 56.7
click at [112, 585] on p "Admin Data" at bounding box center [87, 588] width 57 height 11
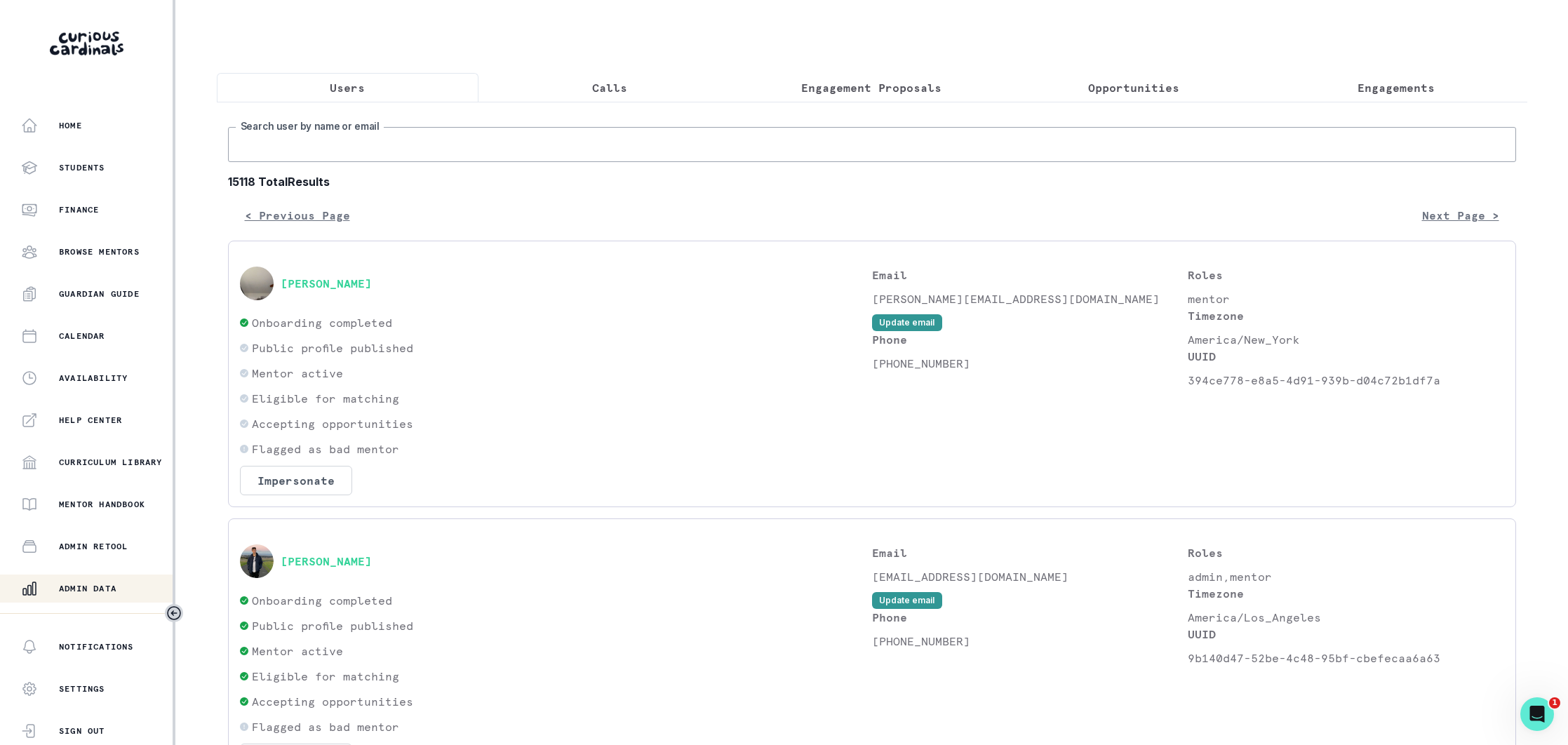
click at [351, 148] on input "Search user by name or email" at bounding box center [872, 144] width 1288 height 35
paste input "[EMAIL_ADDRESS][DOMAIN_NAME]"
type input "[EMAIL_ADDRESS][DOMAIN_NAME]"
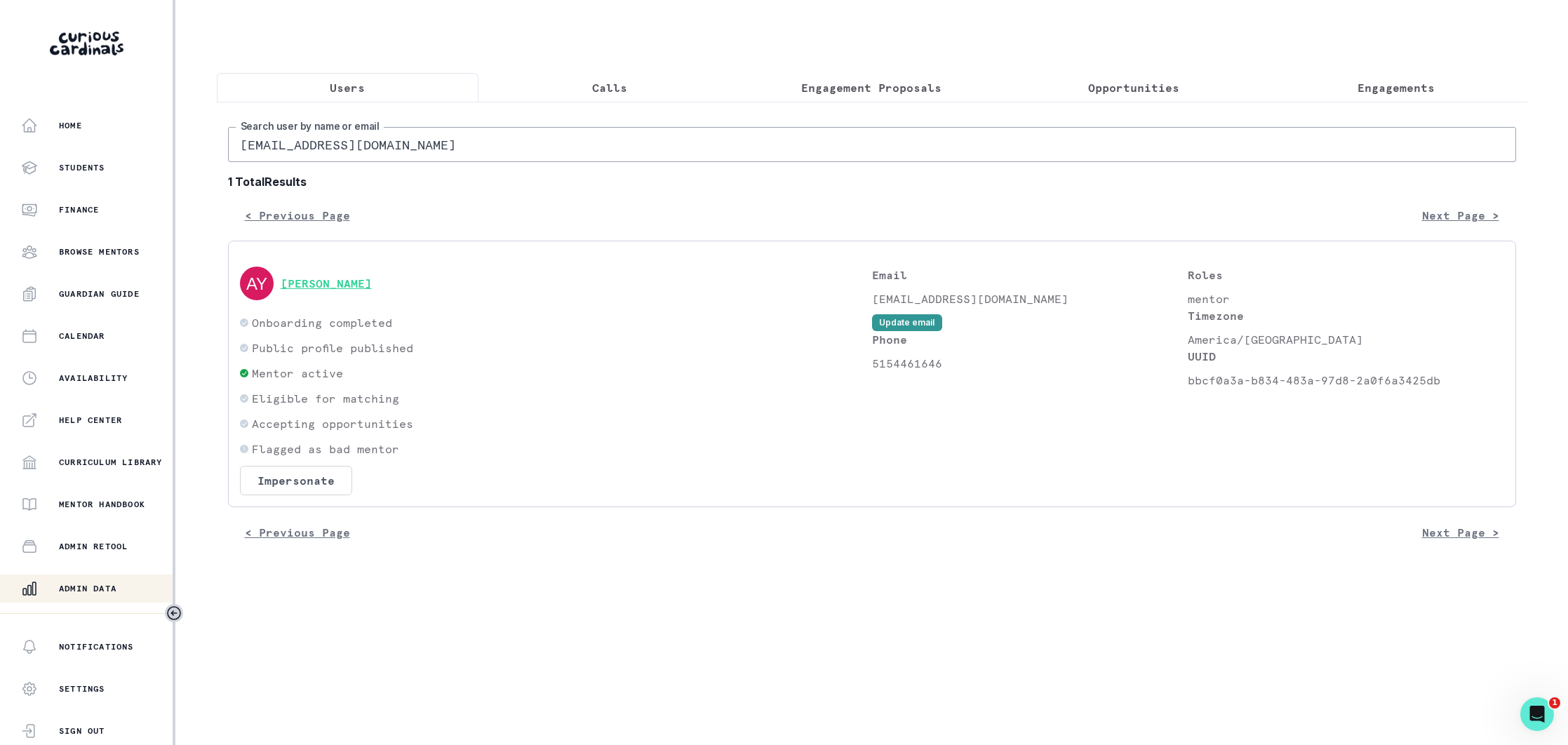
click at [304, 285] on button "[PERSON_NAME]" at bounding box center [326, 283] width 91 height 14
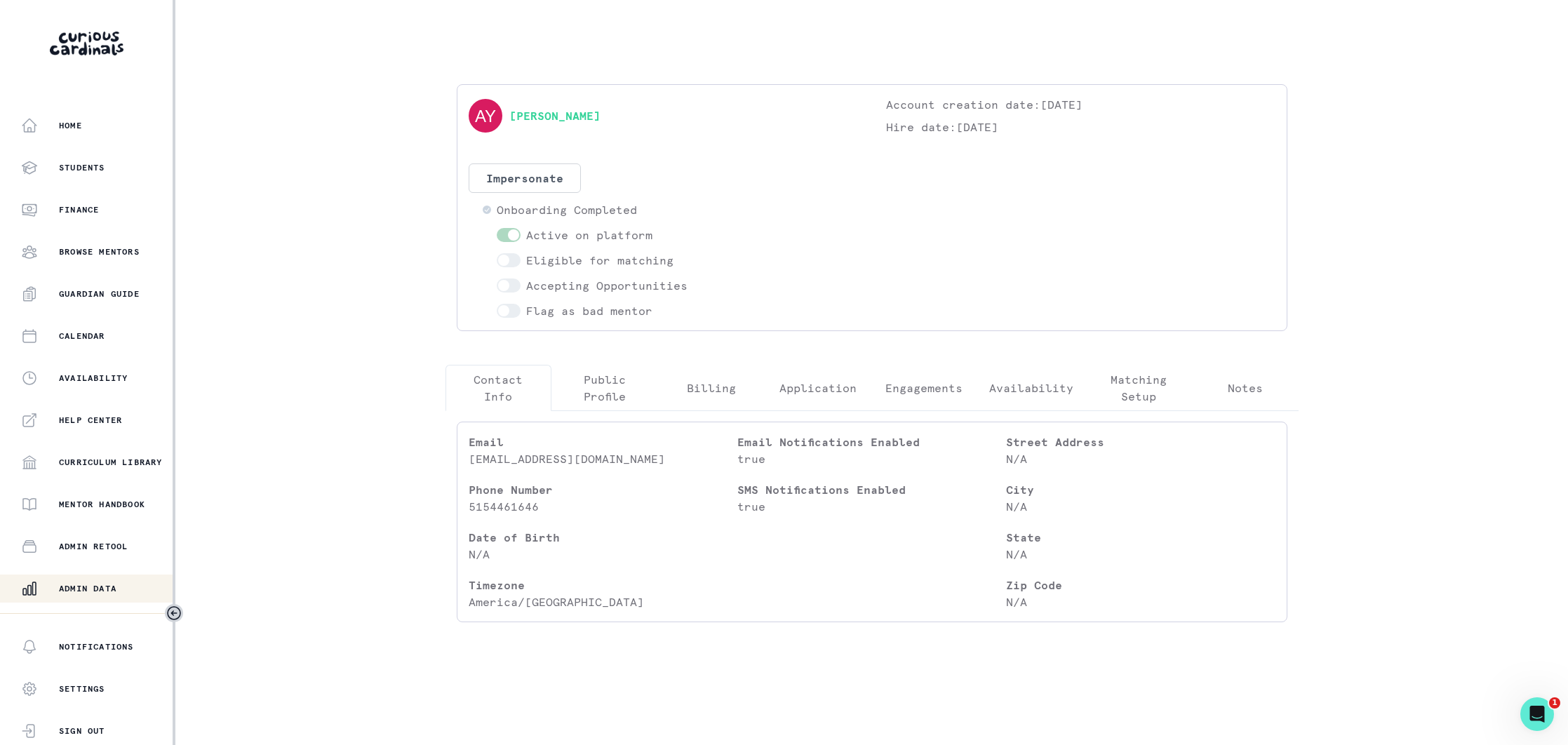
click at [597, 387] on p "Public Profile" at bounding box center [605, 388] width 83 height 34
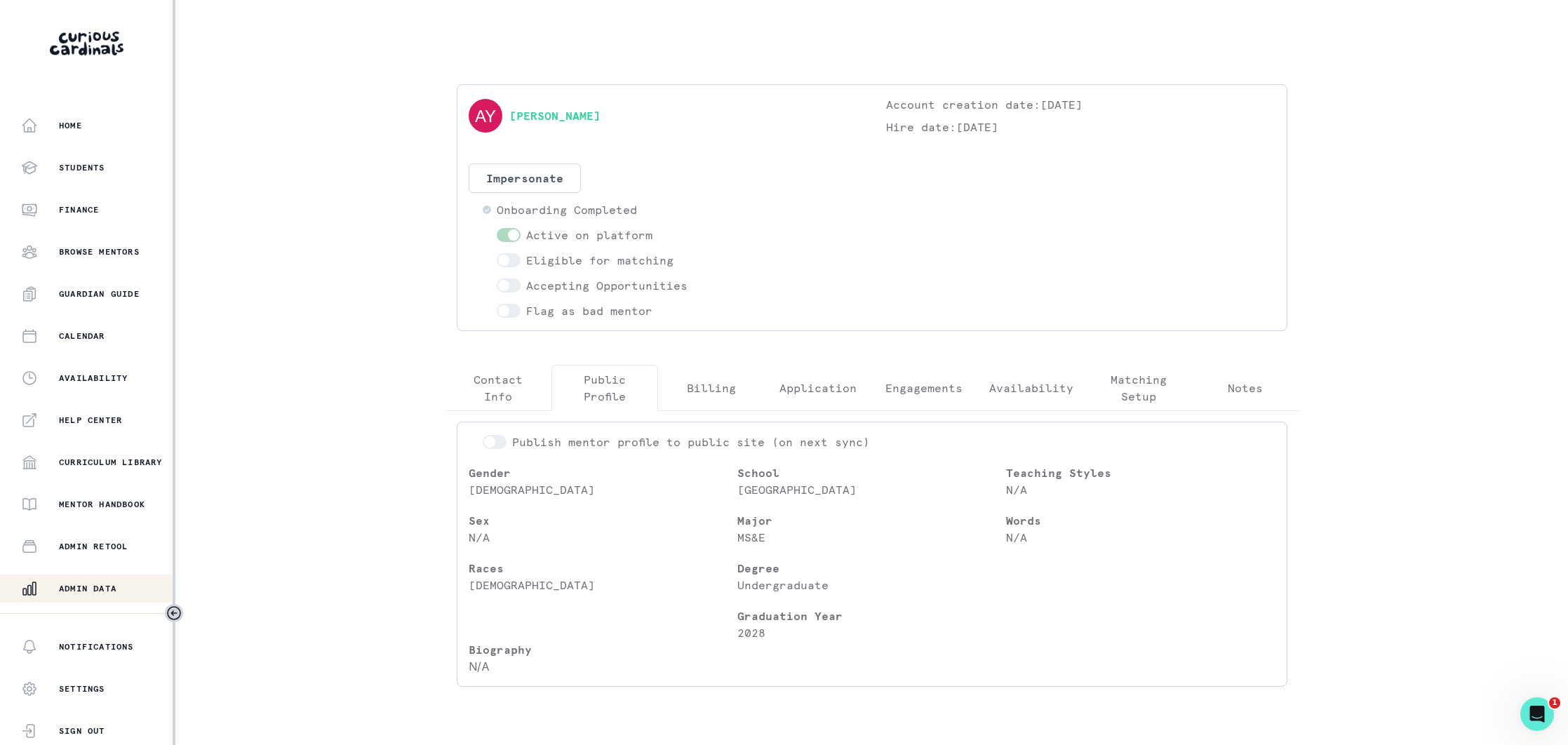
drag, startPoint x: 96, startPoint y: 592, endPoint x: 194, endPoint y: 538, distance: 111.9
click at [98, 591] on p "Admin Data" at bounding box center [87, 588] width 57 height 11
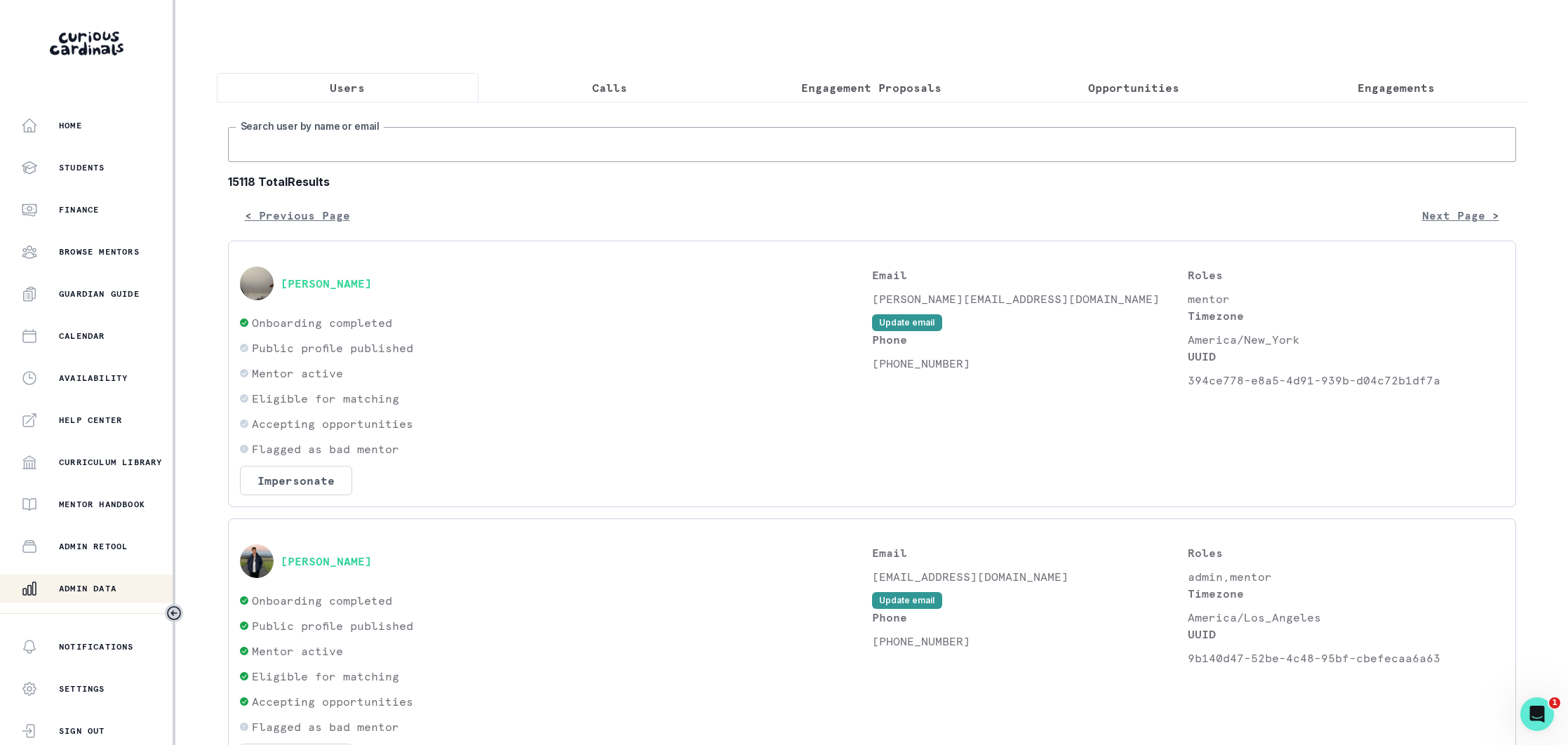
click at [417, 151] on input "Search user by name or email" at bounding box center [872, 144] width 1288 height 35
paste input "[EMAIL_ADDRESS][DOMAIN_NAME]"
type input "[EMAIL_ADDRESS][DOMAIN_NAME]"
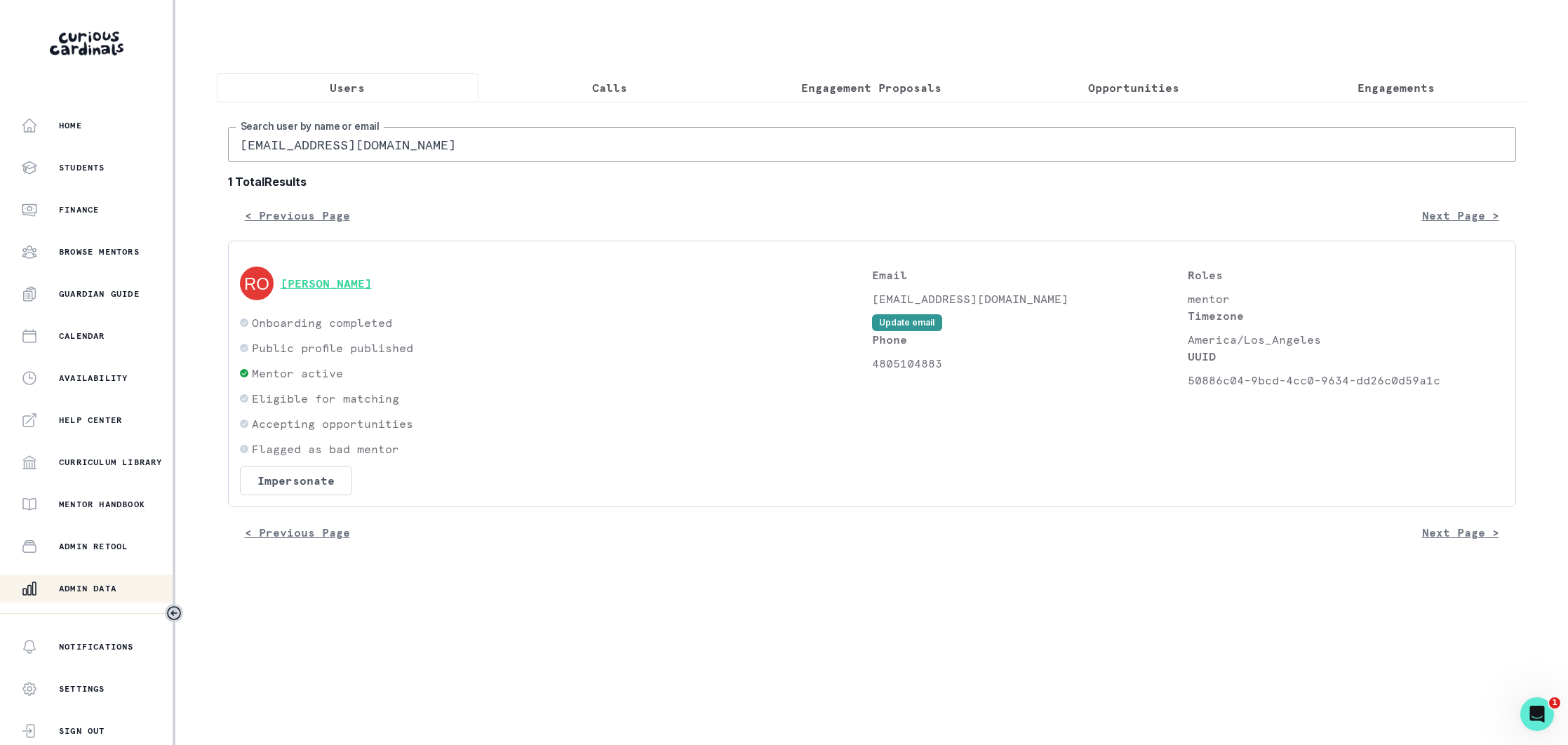
click at [361, 284] on button "[PERSON_NAME]" at bounding box center [326, 283] width 91 height 14
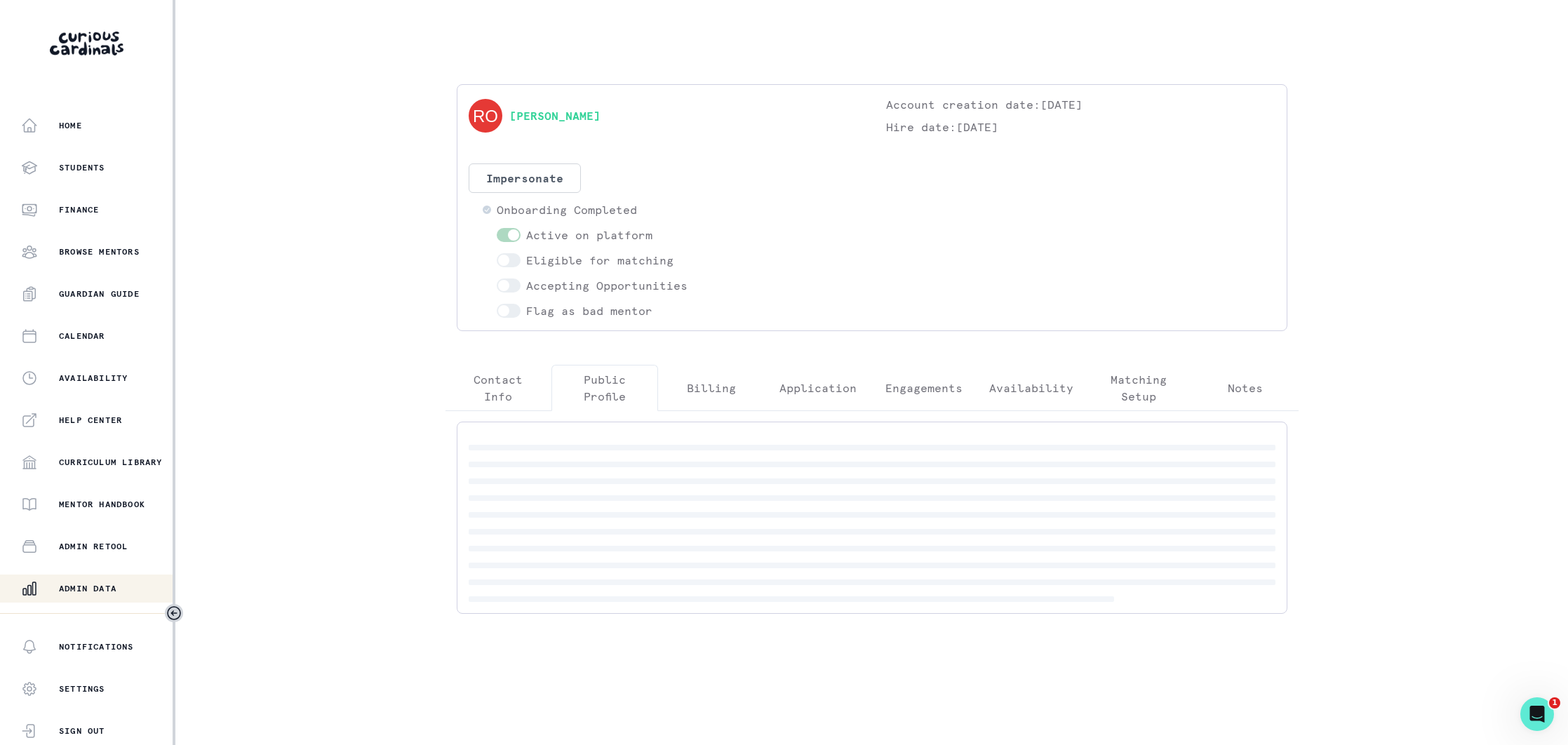
click at [628, 391] on p "Public Profile" at bounding box center [605, 388] width 83 height 34
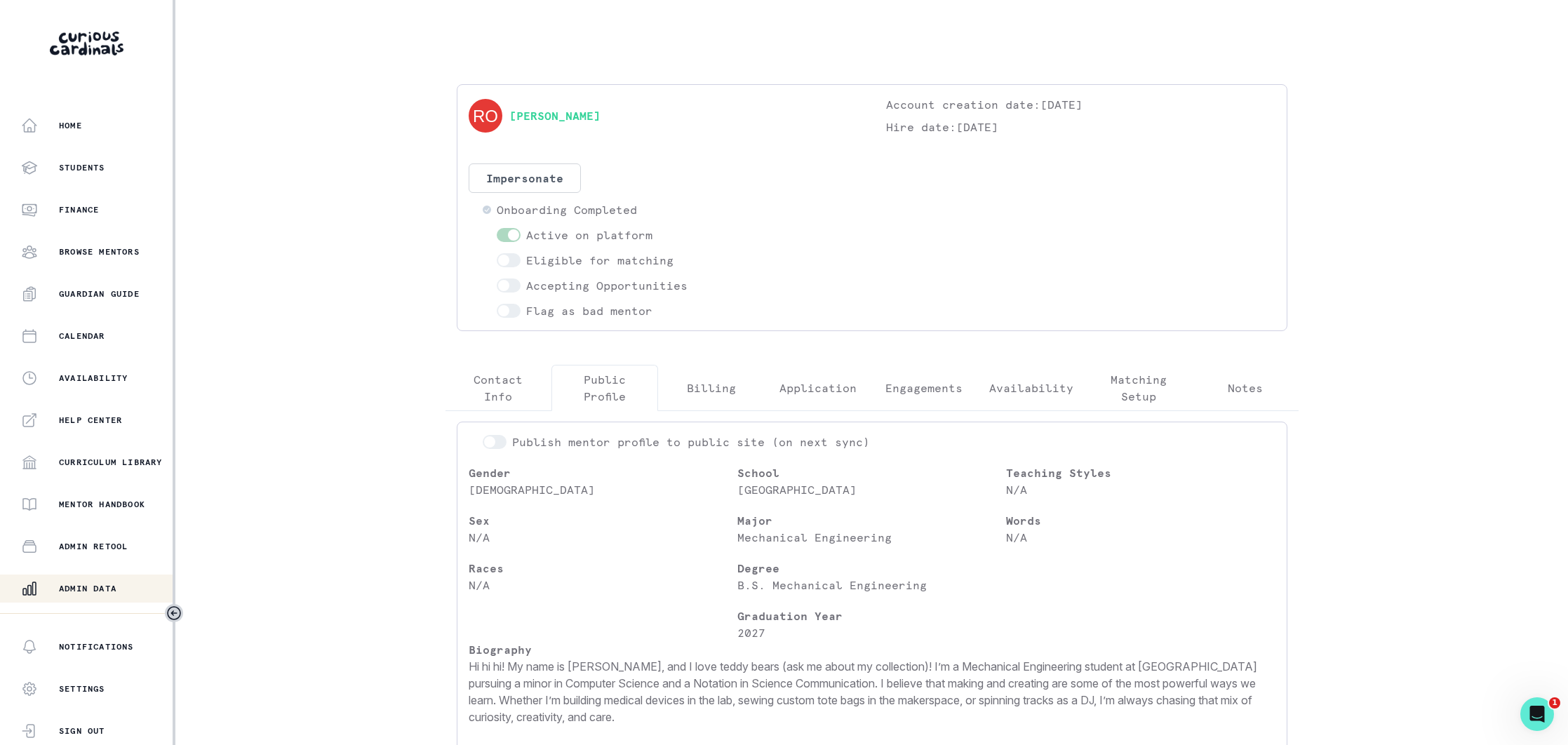
drag, startPoint x: 95, startPoint y: 588, endPoint x: 227, endPoint y: 450, distance: 191.0
click at [106, 577] on button "Admin Data" at bounding box center [87, 589] width 176 height 28
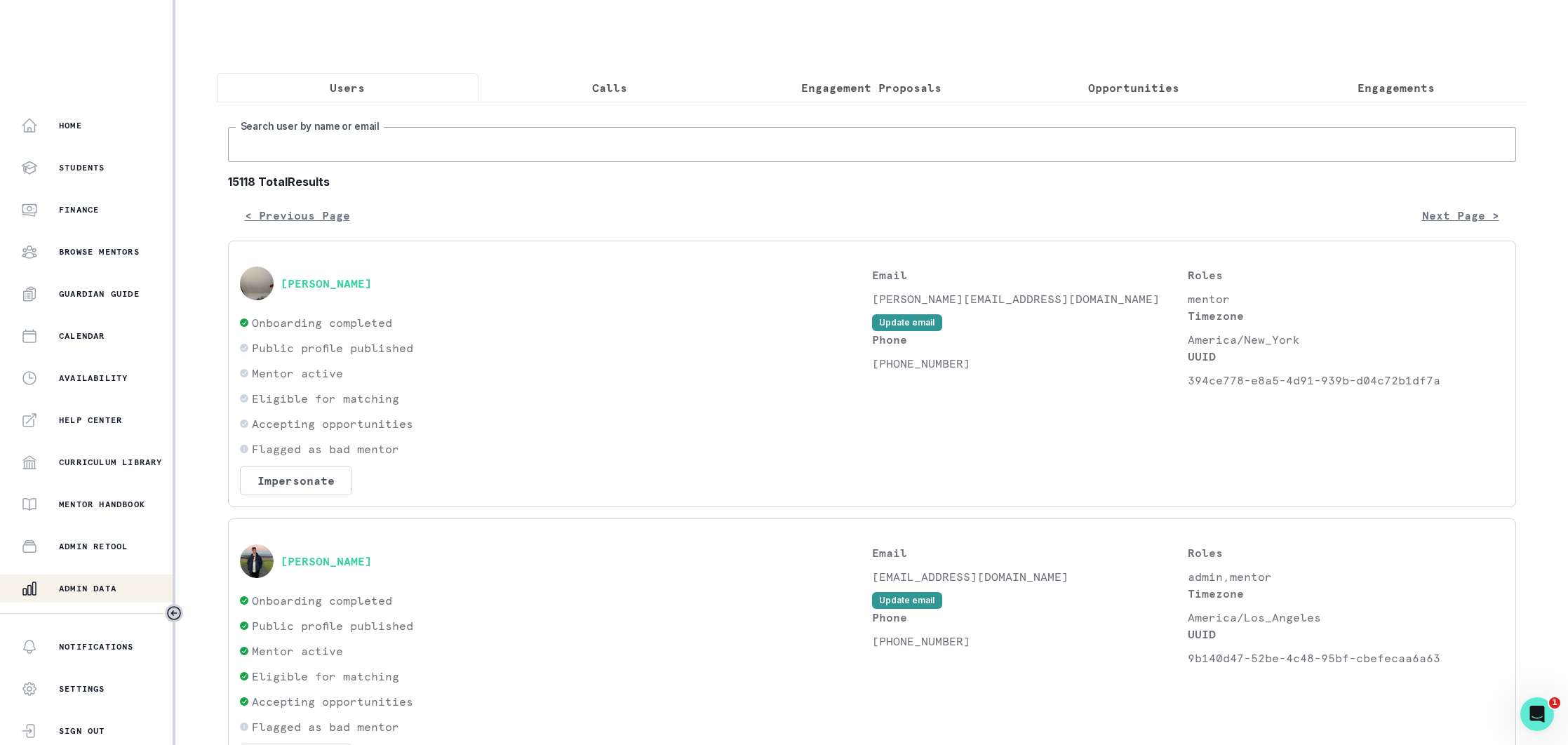
click at [394, 136] on input "Search user by name or email" at bounding box center [872, 144] width 1288 height 35
paste input "[EMAIL_ADDRESS][DOMAIN_NAME]"
type input "[EMAIL_ADDRESS][DOMAIN_NAME]"
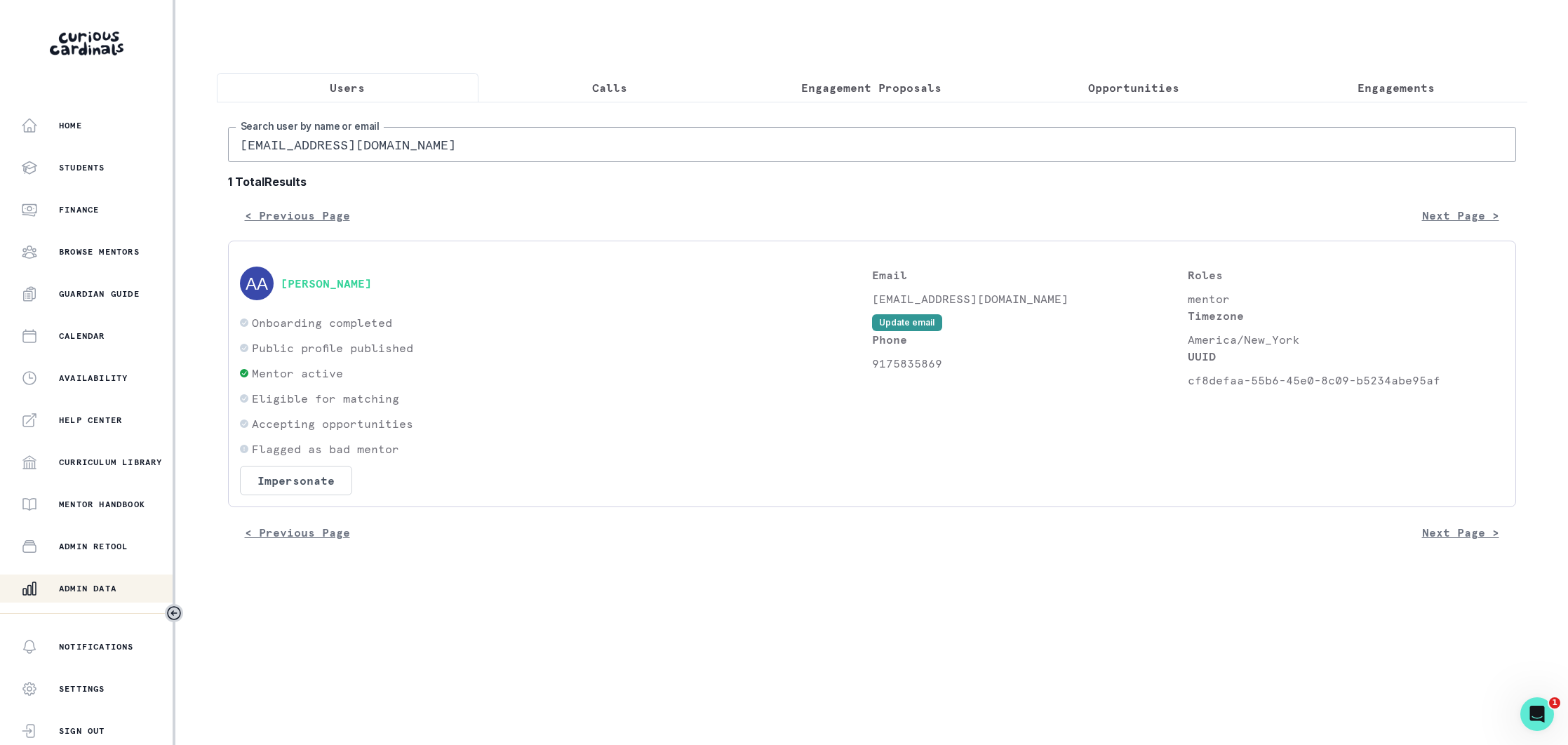
click at [361, 292] on div "[PERSON_NAME]" at bounding box center [555, 284] width 632 height 34
click at [372, 286] on button "[PERSON_NAME]" at bounding box center [326, 283] width 91 height 14
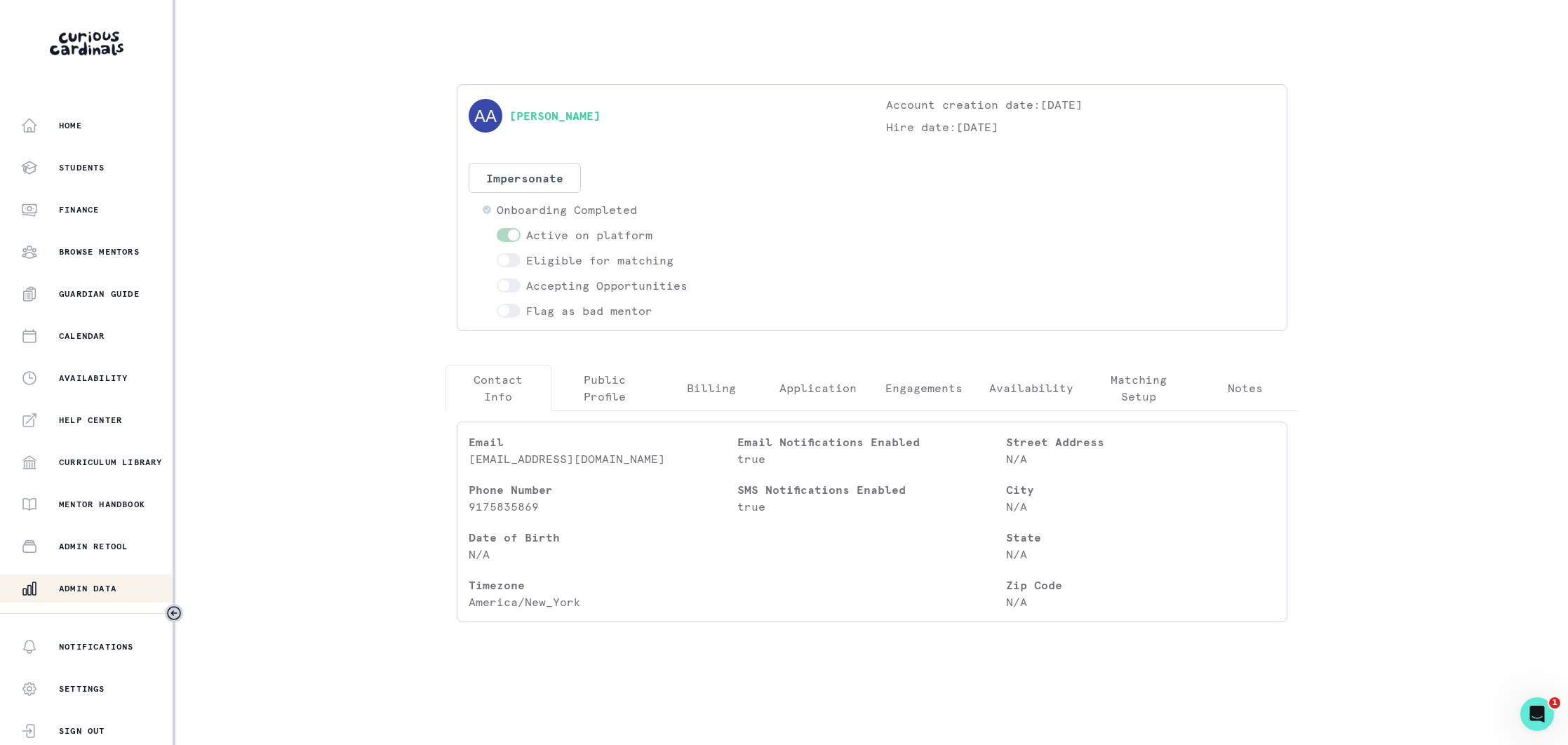
click at [605, 380] on p "Public Profile" at bounding box center [605, 388] width 83 height 34
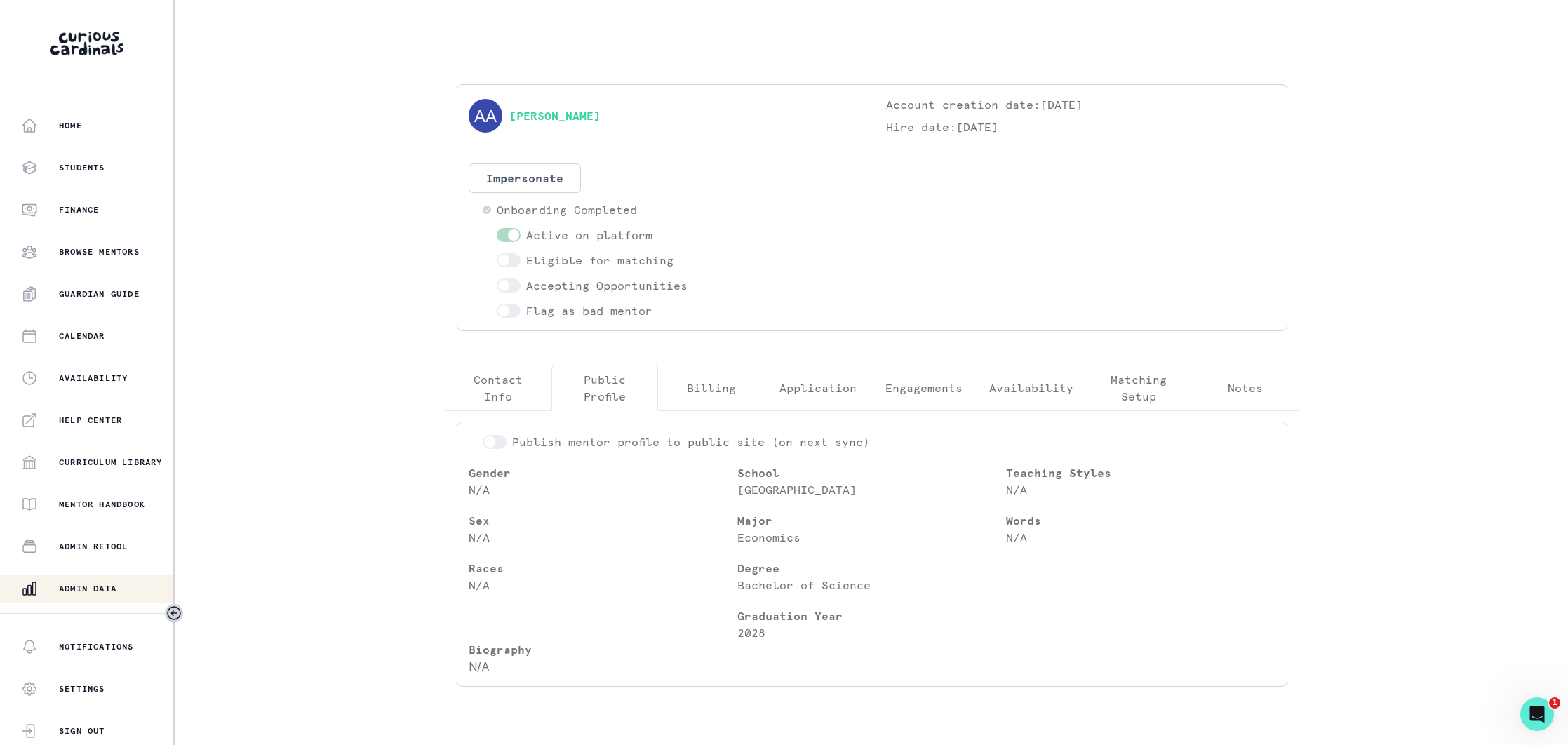
drag, startPoint x: 94, startPoint y: 585, endPoint x: 223, endPoint y: 494, distance: 157.9
click at [102, 580] on div "Admin Data" at bounding box center [96, 588] width 151 height 17
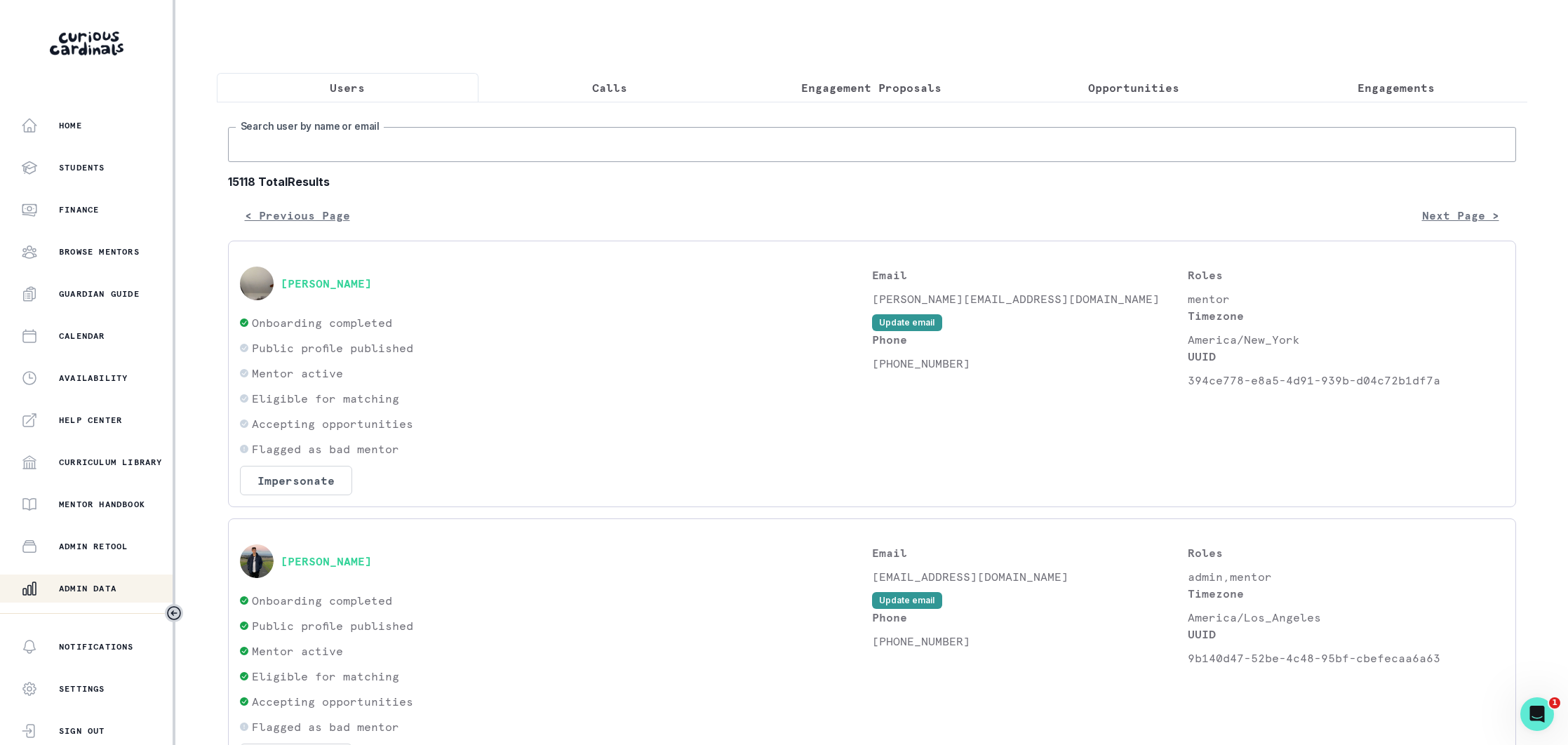
click at [379, 155] on input "Search user by name or email" at bounding box center [872, 144] width 1288 height 35
paste input "[EMAIL_ADDRESS][DOMAIN_NAME]"
type input "[EMAIL_ADDRESS][DOMAIN_NAME]"
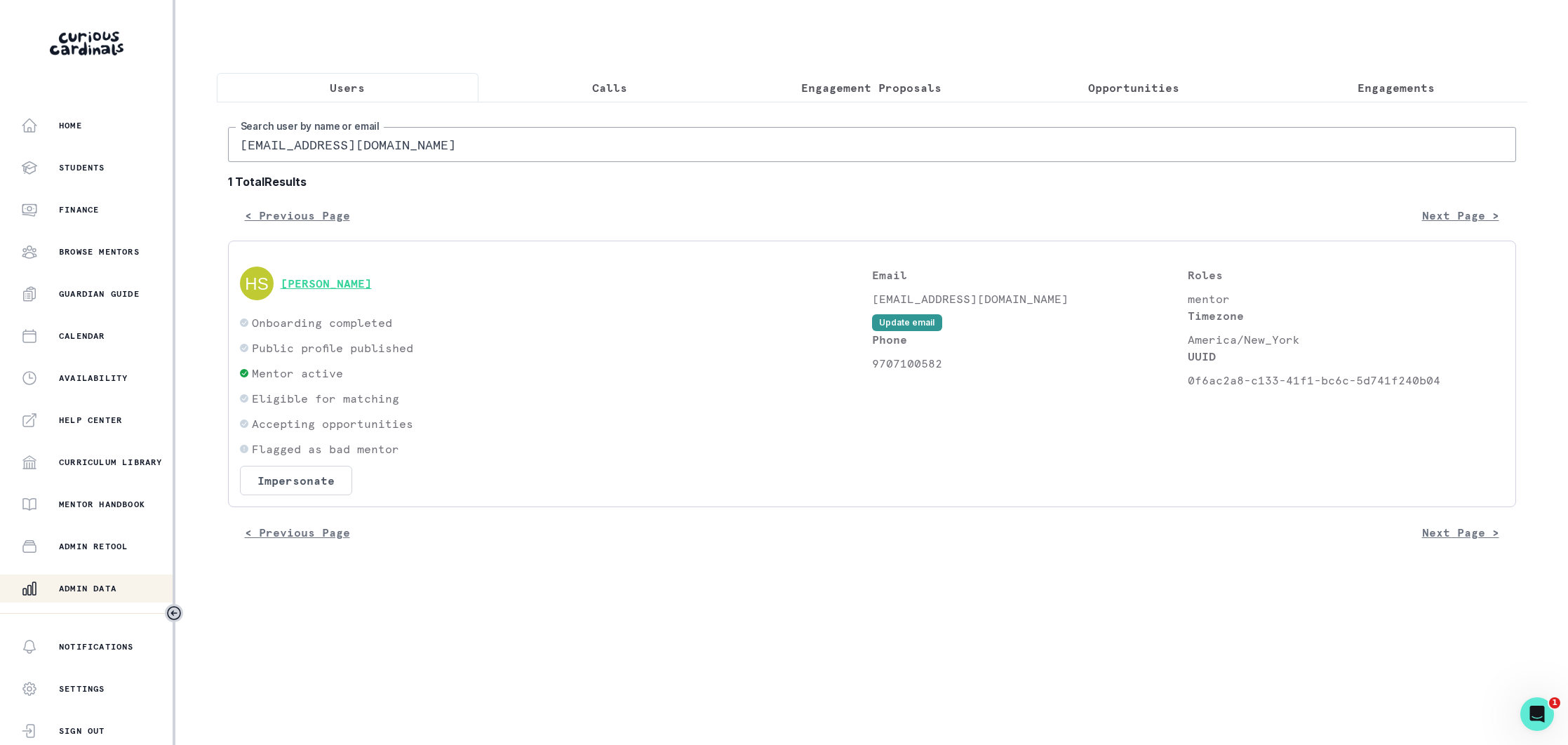
click at [334, 281] on button "[PERSON_NAME]" at bounding box center [326, 283] width 91 height 14
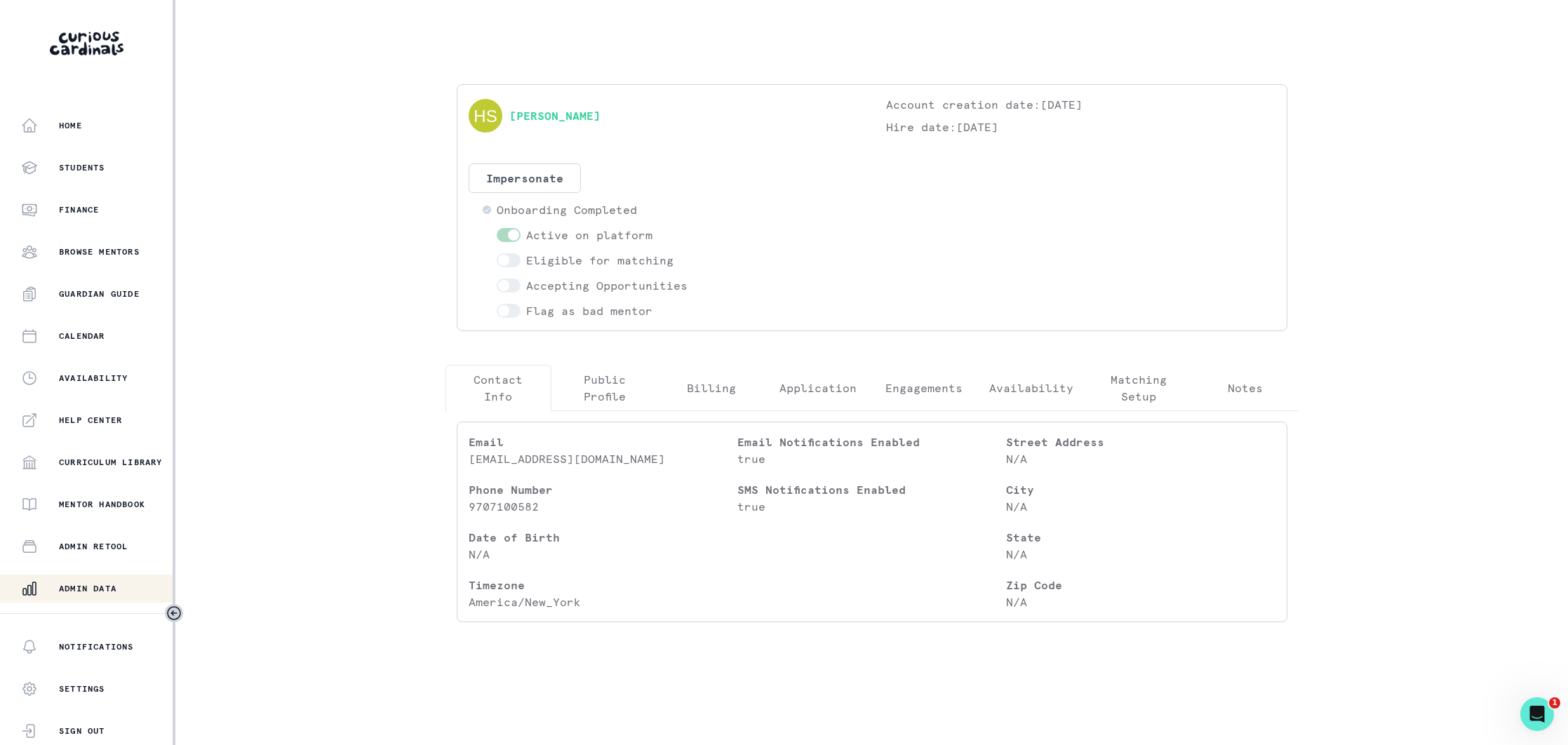
click at [611, 393] on p "Public Profile" at bounding box center [605, 388] width 83 height 34
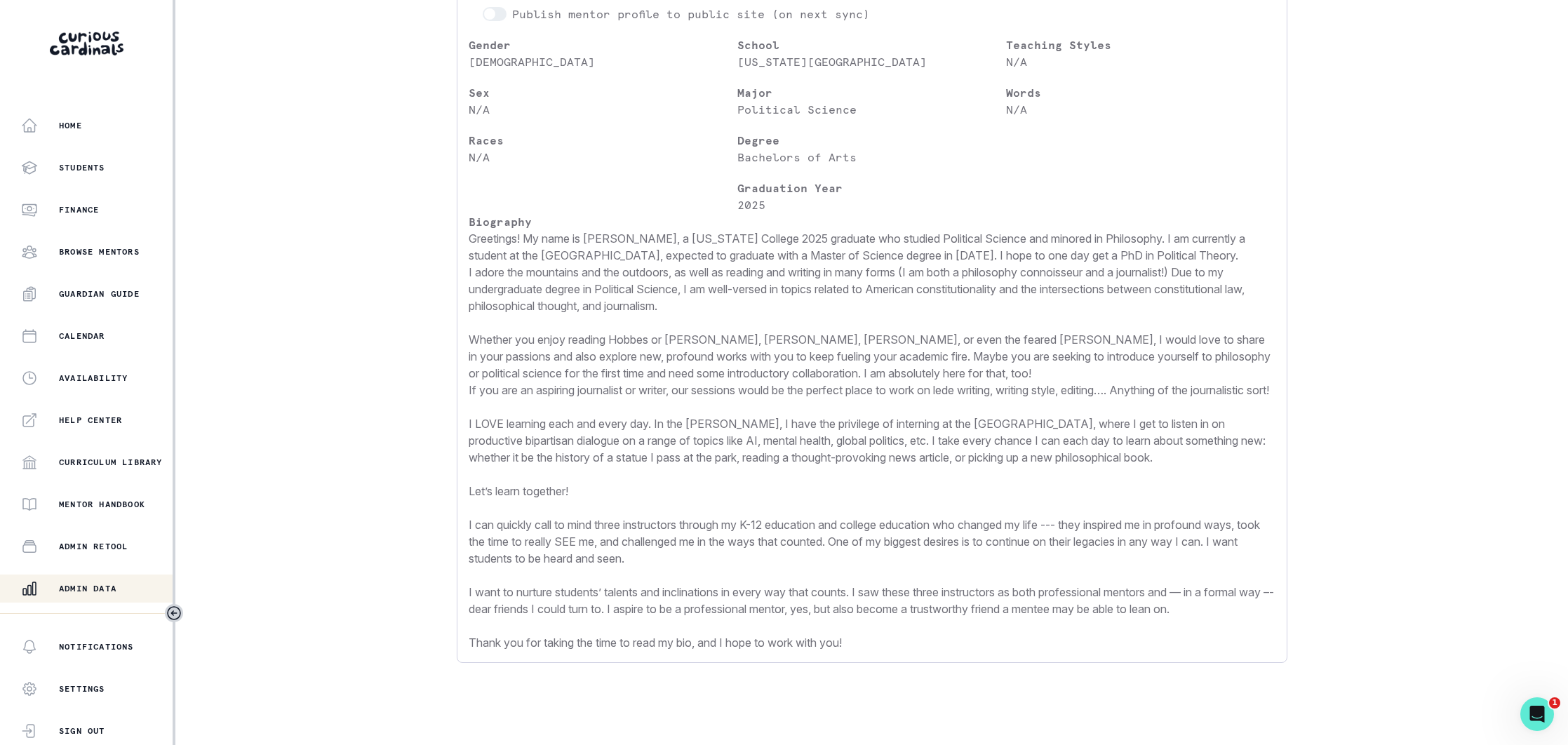
scroll to position [440, 0]
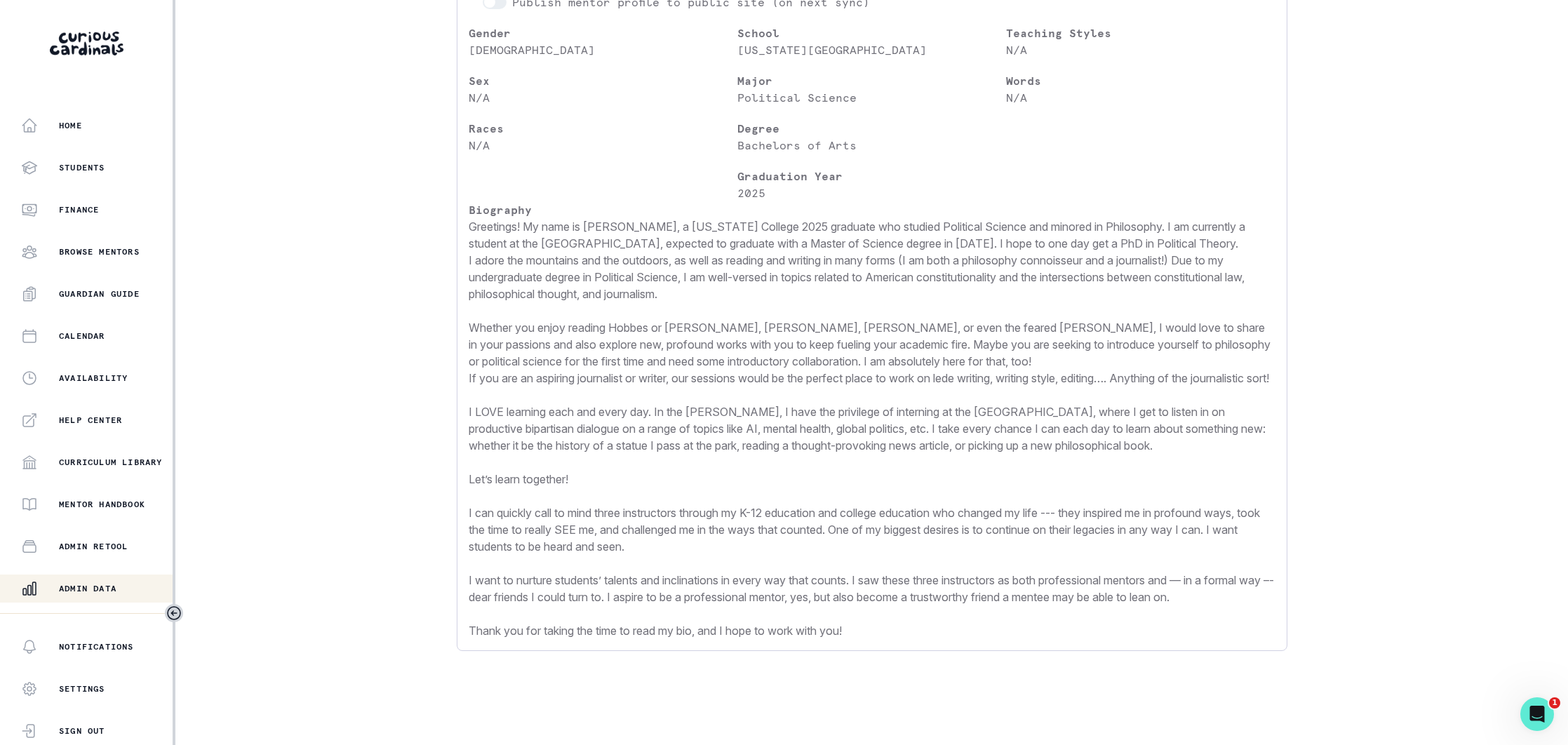
drag, startPoint x: 101, startPoint y: 575, endPoint x: 207, endPoint y: 493, distance: 134.0
click at [101, 575] on button "Admin Data" at bounding box center [87, 589] width 176 height 28
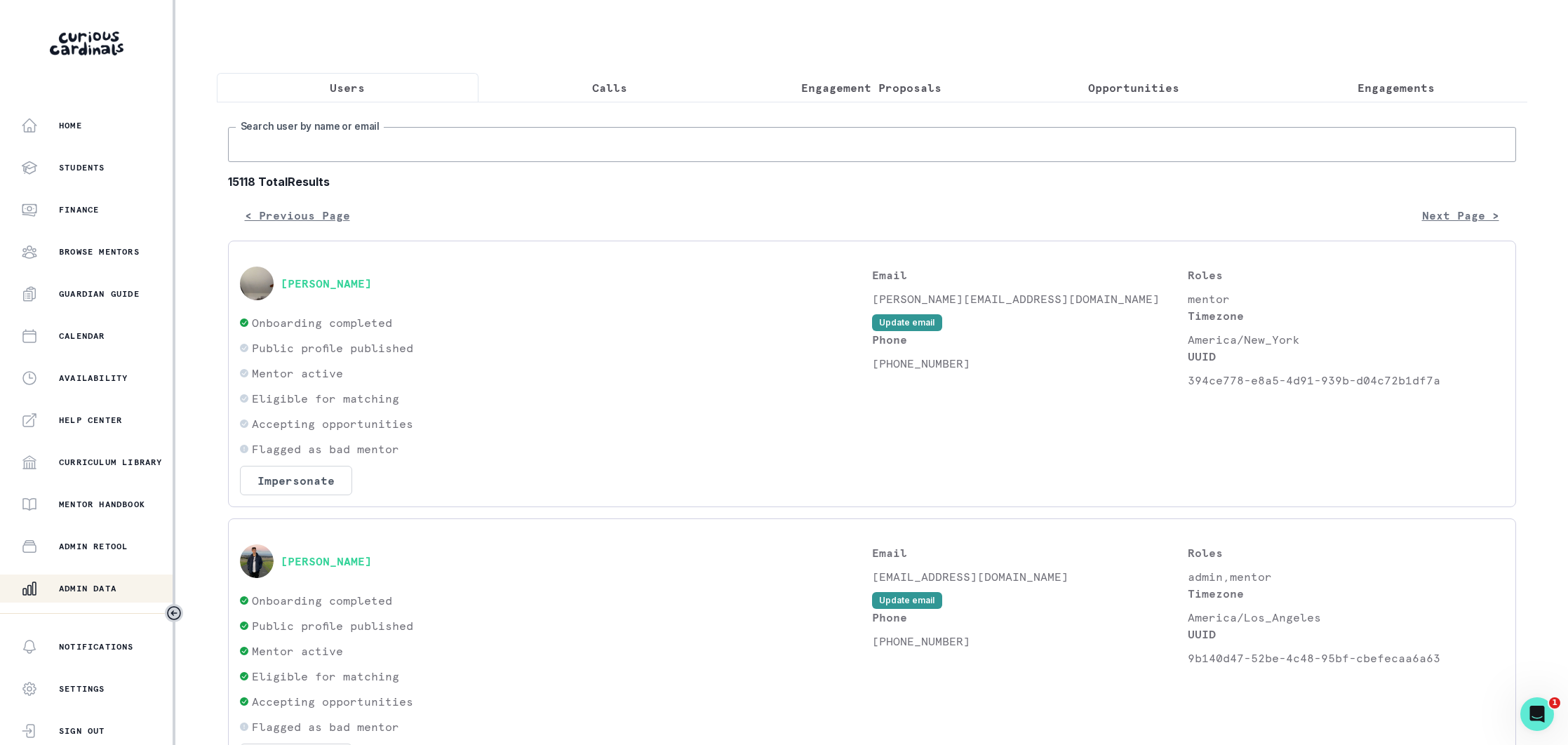
click at [454, 155] on input "Search user by name or email" at bounding box center [872, 144] width 1288 height 35
paste input "[EMAIL_ADDRESS][DOMAIN_NAME]"
type input "[EMAIL_ADDRESS][DOMAIN_NAME]"
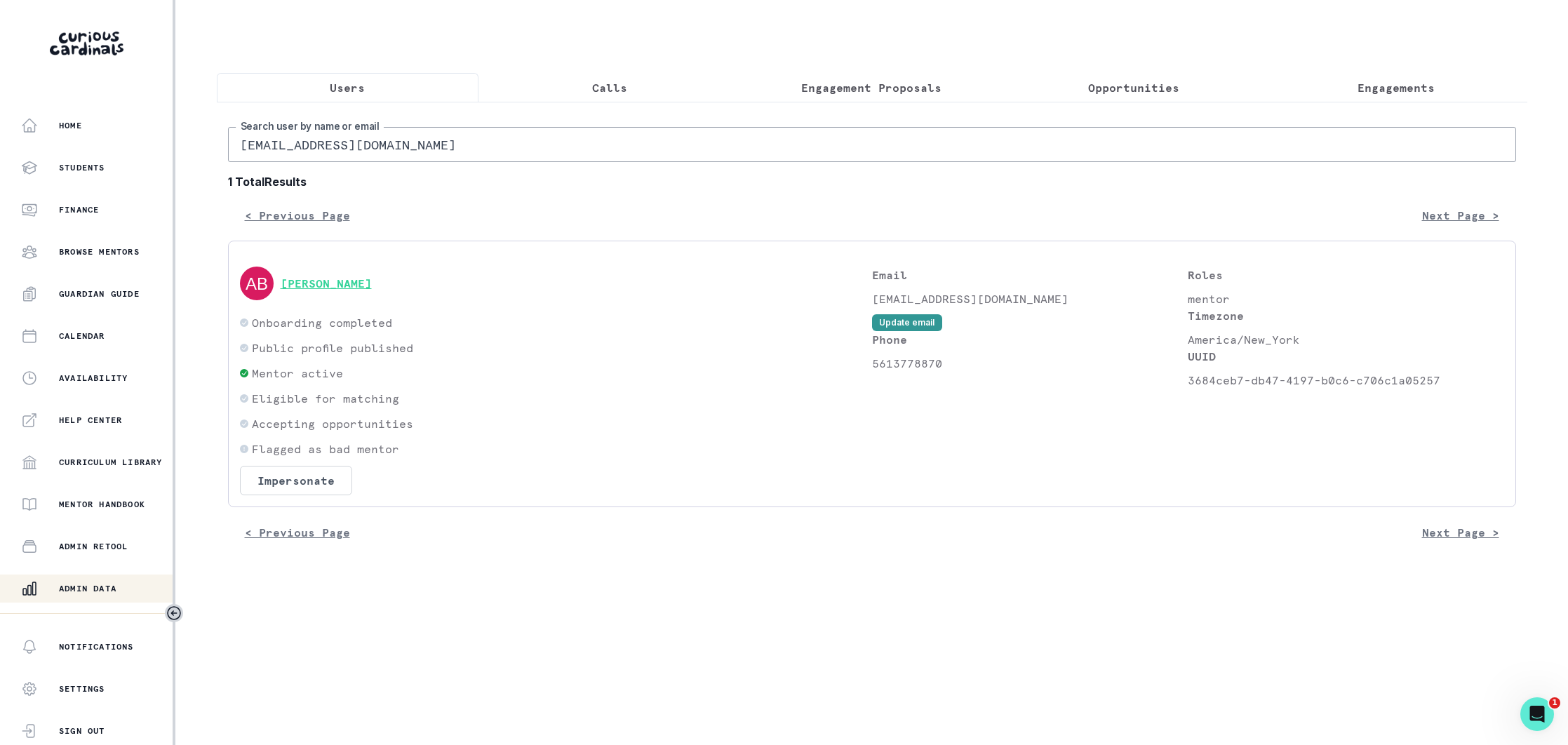
click at [372, 281] on button "[PERSON_NAME]" at bounding box center [326, 283] width 91 height 14
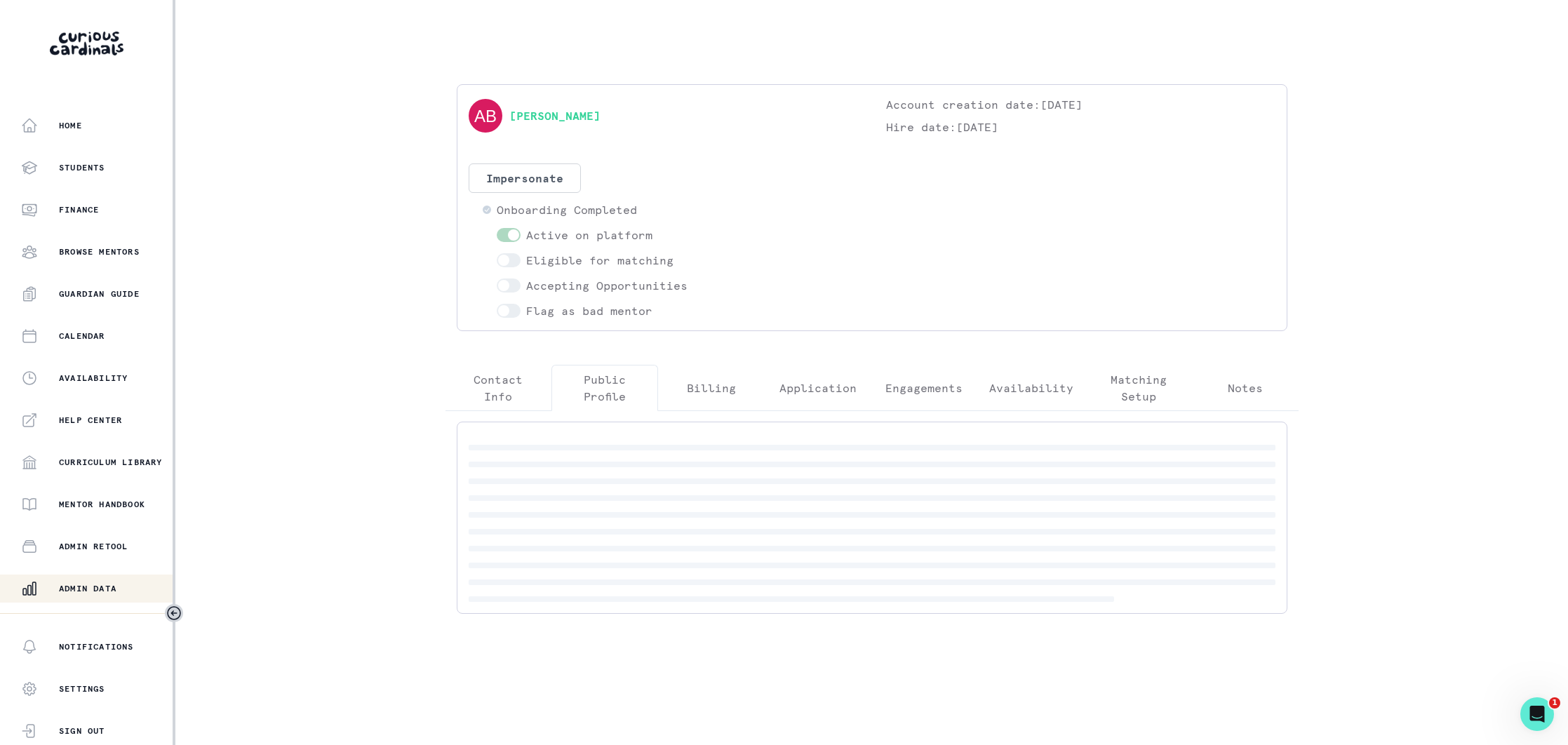
drag, startPoint x: 610, startPoint y: 403, endPoint x: 990, endPoint y: 380, distance: 380.7
click at [611, 403] on p "Public Profile" at bounding box center [605, 388] width 83 height 34
